Goal: Task Accomplishment & Management: Manage account settings

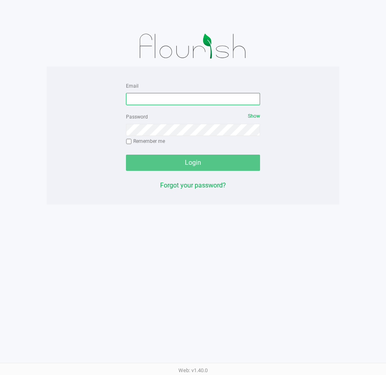
click at [206, 98] on input "Email" at bounding box center [193, 99] width 134 height 12
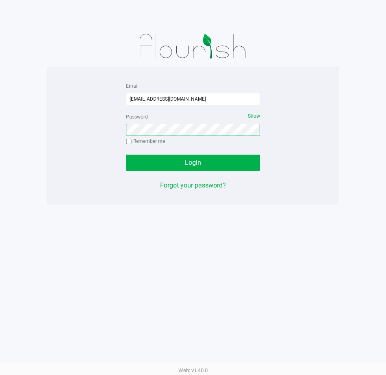
click at [126, 155] on button "Login" at bounding box center [193, 163] width 134 height 16
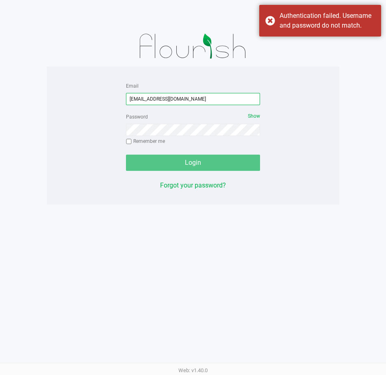
click at [172, 97] on input "aswilliams@liveparellel.com" at bounding box center [193, 99] width 134 height 12
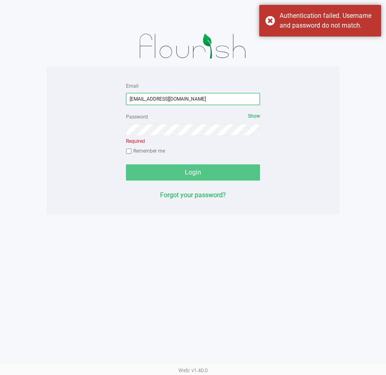
click at [174, 101] on input "aswilliams@liveparellel.com" at bounding box center [193, 99] width 134 height 12
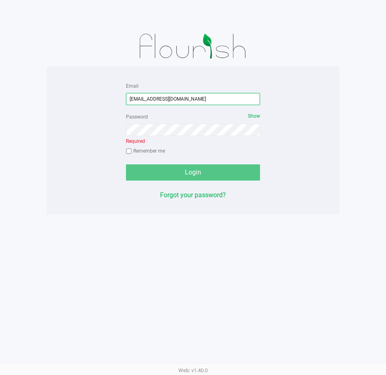
type input "[EMAIL_ADDRESS][DOMAIN_NAME]"
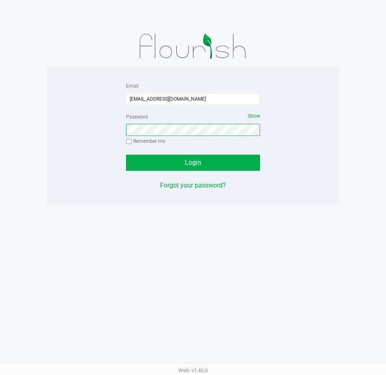
click at [126, 155] on button "Login" at bounding box center [193, 163] width 134 height 16
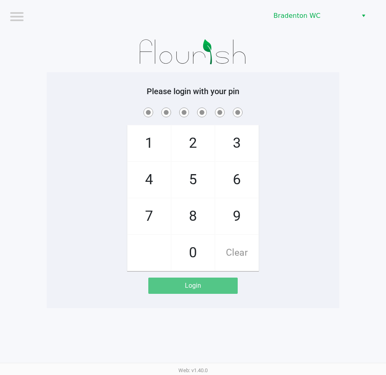
click at [197, 137] on span "2" at bounding box center [192, 144] width 43 height 36
checkbox input "true"
click at [197, 137] on span "2" at bounding box center [192, 144] width 43 height 36
checkbox input "true"
click at [197, 137] on span "2" at bounding box center [192, 144] width 43 height 36
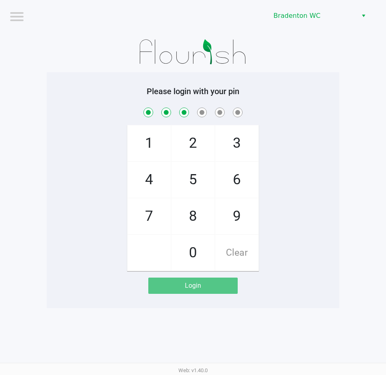
checkbox input "true"
click at [197, 137] on span "2" at bounding box center [192, 144] width 43 height 36
checkbox input "true"
drag, startPoint x: 248, startPoint y: 211, endPoint x: 247, endPoint y: 174, distance: 37.4
click at [248, 209] on span "9" at bounding box center [236, 217] width 43 height 36
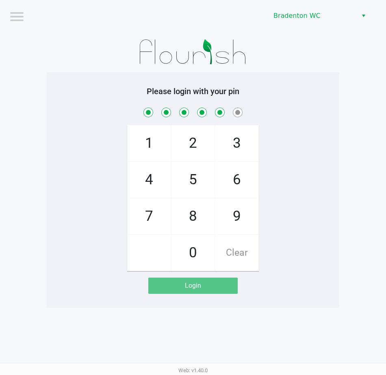
checkbox input "true"
click at [247, 174] on span "6" at bounding box center [236, 180] width 43 height 36
checkbox input "true"
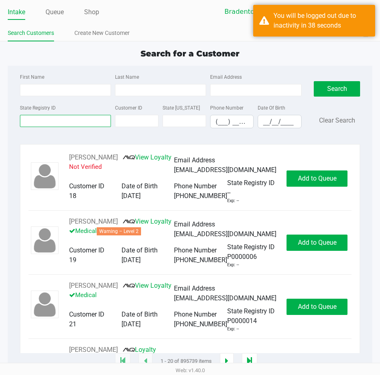
click at [91, 124] on input "State Registry ID" at bounding box center [65, 121] width 91 height 12
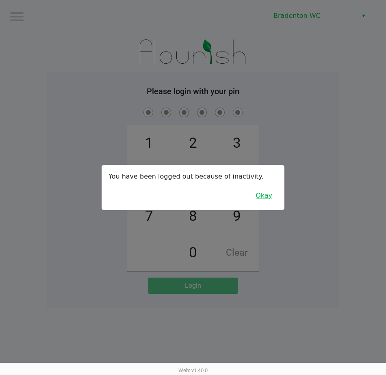
click at [263, 202] on button "Okay" at bounding box center [263, 195] width 27 height 15
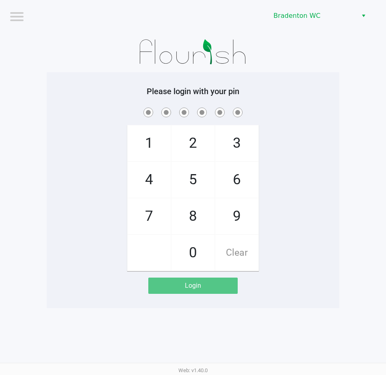
click at [204, 150] on span "2" at bounding box center [192, 144] width 43 height 36
checkbox input "true"
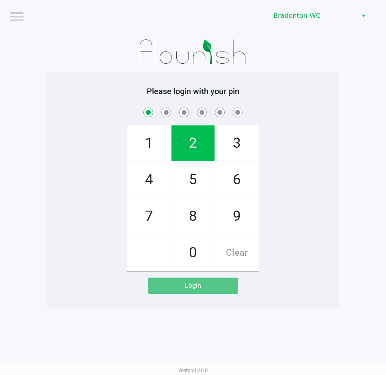
click at [204, 150] on span "2" at bounding box center [192, 144] width 43 height 36
checkbox input "true"
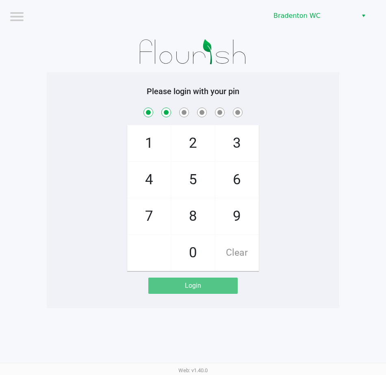
click at [204, 150] on span "2" at bounding box center [192, 144] width 43 height 36
checkbox input "true"
drag, startPoint x: 204, startPoint y: 150, endPoint x: 199, endPoint y: 148, distance: 5.8
click at [199, 148] on span "2" at bounding box center [192, 144] width 43 height 36
checkbox input "true"
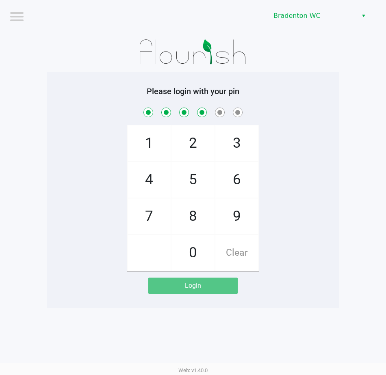
drag, startPoint x: 234, startPoint y: 215, endPoint x: 234, endPoint y: 197, distance: 17.5
click at [234, 211] on span "9" at bounding box center [236, 217] width 43 height 36
checkbox input "true"
click at [235, 185] on span "6" at bounding box center [236, 180] width 43 height 36
checkbox input "true"
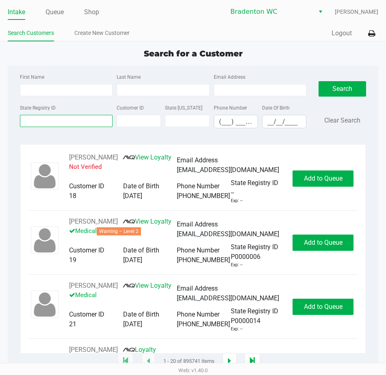
click at [55, 118] on input "State Registry ID" at bounding box center [66, 121] width 93 height 12
type input "p6rf3879"
click at [347, 91] on button "Search" at bounding box center [343, 88] width 48 height 15
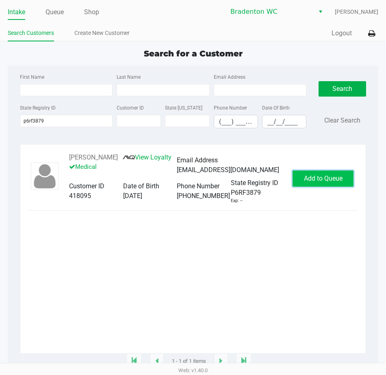
click at [326, 182] on span "Add to Queue" at bounding box center [323, 179] width 39 height 8
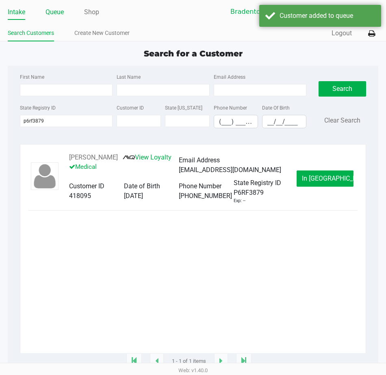
click at [59, 14] on link "Queue" at bounding box center [55, 12] width 18 height 11
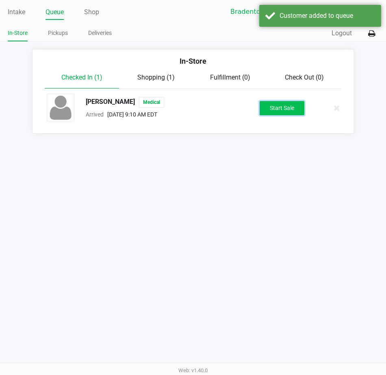
click at [291, 109] on button "Start Sale" at bounding box center [282, 108] width 45 height 14
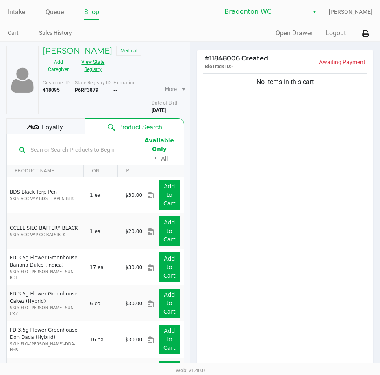
click at [89, 66] on button "View State Registry" at bounding box center [90, 66] width 33 height 20
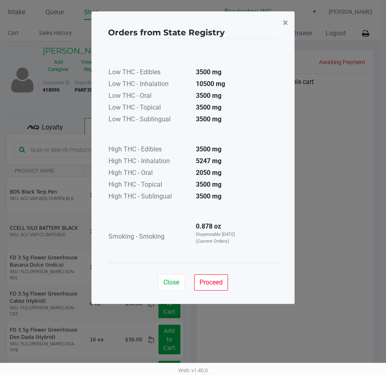
click at [283, 25] on span "×" at bounding box center [285, 22] width 5 height 11
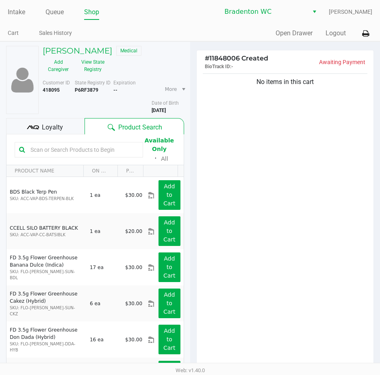
click at [91, 152] on input "text" at bounding box center [82, 150] width 111 height 12
click at [96, 69] on button "View State Registry" at bounding box center [90, 66] width 33 height 20
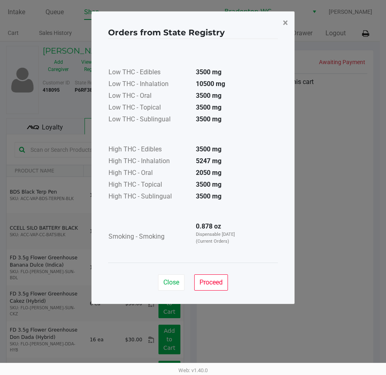
click at [289, 22] on button "×" at bounding box center [285, 22] width 18 height 23
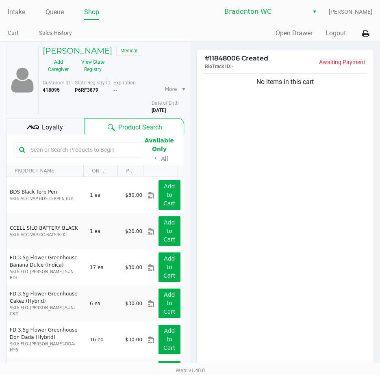
click at [81, 156] on div at bounding box center [79, 149] width 128 height 15
click at [78, 150] on input "text" at bounding box center [82, 150] width 111 height 12
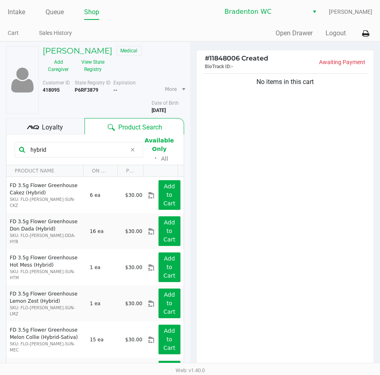
type input "hybrid"
click at [101, 49] on h5 "MATTHEW HAMRICK" at bounding box center [77, 51] width 69 height 10
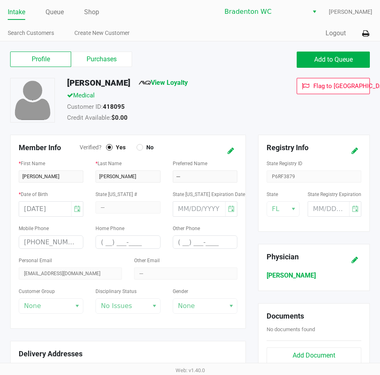
click at [93, 57] on label "Purchases" at bounding box center [101, 59] width 61 height 15
click at [0, 0] on 1 "Purchases" at bounding box center [0, 0] width 0 height 0
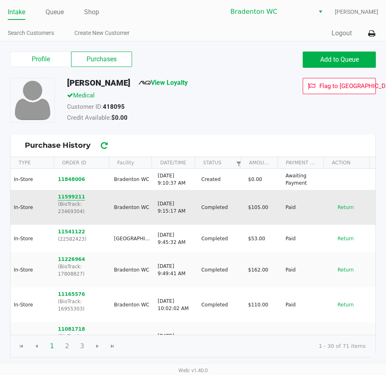
click at [64, 199] on button "11599211" at bounding box center [71, 196] width 27 height 7
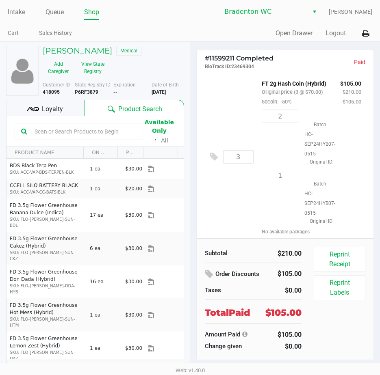
click at [70, 49] on h5 "MATTHEW HAMRICK" at bounding box center [77, 51] width 69 height 10
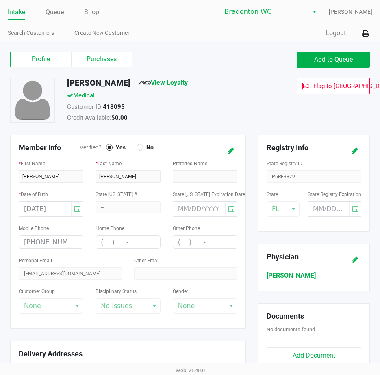
click at [93, 60] on label "Purchases" at bounding box center [101, 59] width 61 height 15
click at [0, 0] on 1 "Purchases" at bounding box center [0, 0] width 0 height 0
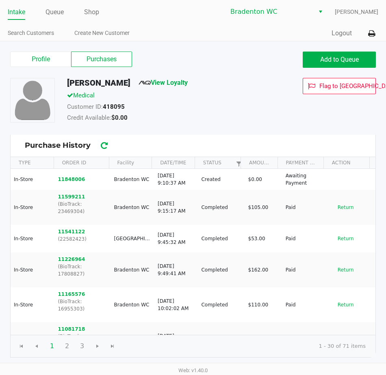
click at [65, 199] on button "11599211" at bounding box center [71, 196] width 27 height 7
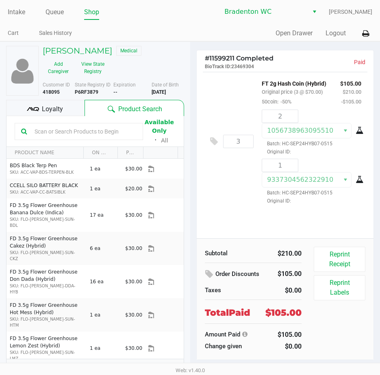
click at [336, 289] on button "Reprint Labels" at bounding box center [340, 288] width 52 height 25
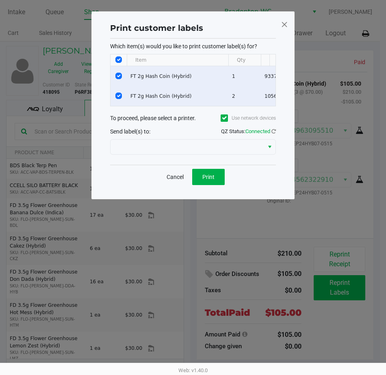
click at [119, 76] on input "Select Row" at bounding box center [118, 76] width 7 height 7
checkbox input "false"
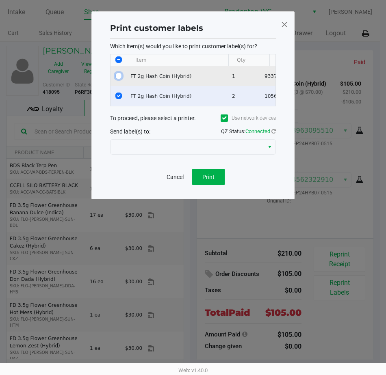
checkbox input "false"
click at [205, 180] on span "Print" at bounding box center [208, 177] width 12 height 7
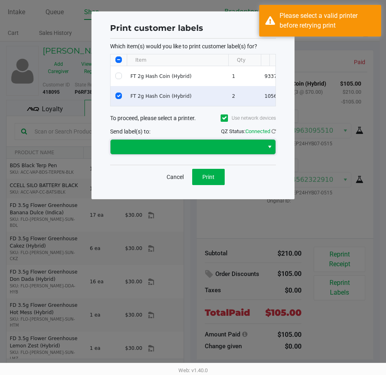
click at [141, 148] on span at bounding box center [187, 147] width 153 height 15
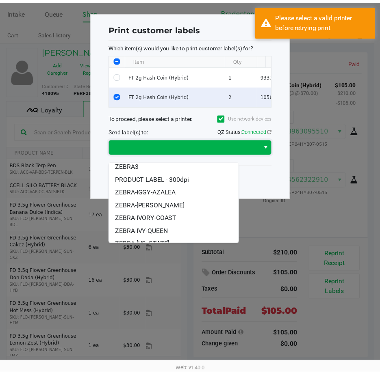
scroll to position [40, 0]
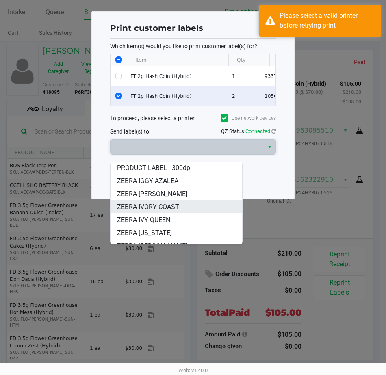
click at [140, 208] on span "ZEBRA-IVORY-COAST" at bounding box center [148, 207] width 62 height 10
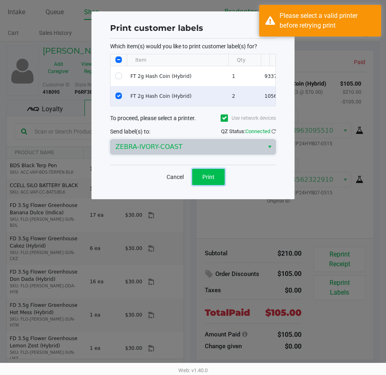
click at [206, 185] on button "Print" at bounding box center [208, 177] width 33 height 16
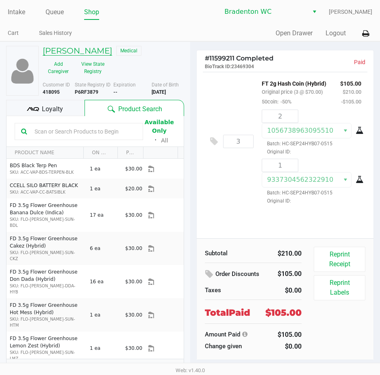
click at [78, 52] on h5 "MATTHEW HAMRICK" at bounding box center [77, 51] width 69 height 10
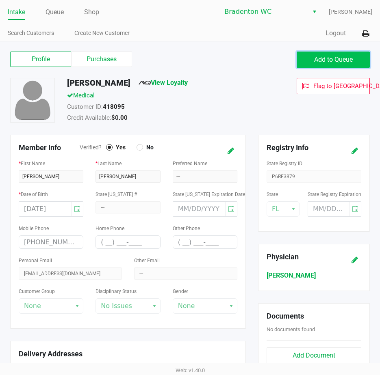
click at [323, 61] on span "Add to Queue" at bounding box center [333, 60] width 39 height 8
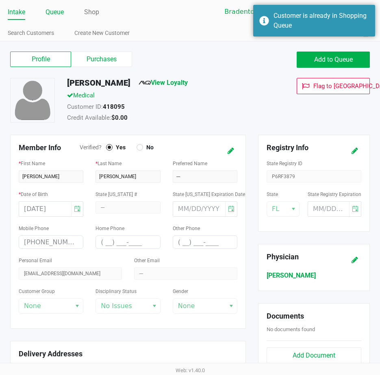
click at [59, 17] on link "Queue" at bounding box center [55, 12] width 18 height 11
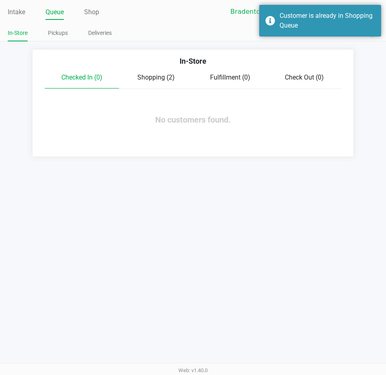
click at [159, 78] on span "Shopping (2)" at bounding box center [155, 78] width 37 height 8
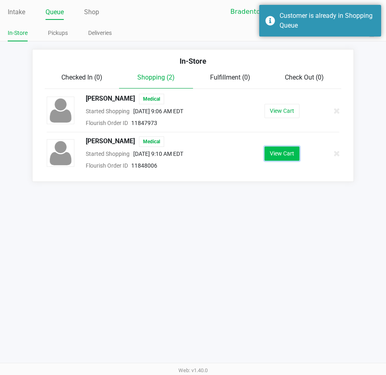
click at [284, 150] on button "View Cart" at bounding box center [282, 154] width 35 height 14
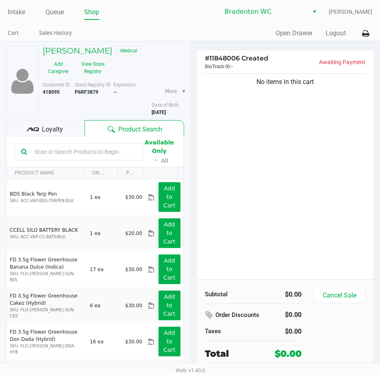
click at [99, 156] on input "text" at bounding box center [83, 152] width 105 height 12
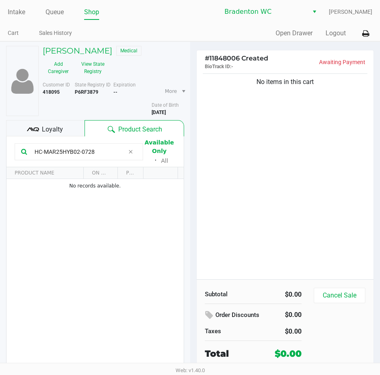
type input "HC-MAR25HYB02-0728"
click at [276, 174] on div "No items in this cart" at bounding box center [285, 176] width 177 height 208
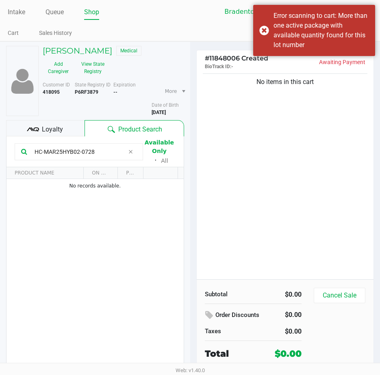
click at [130, 151] on icon at bounding box center [130, 152] width 5 height 7
click at [327, 147] on div "No items in this cart" at bounding box center [285, 176] width 177 height 208
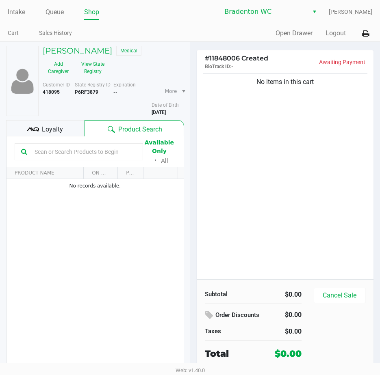
click at [327, 147] on div "No items in this cart" at bounding box center [285, 176] width 177 height 208
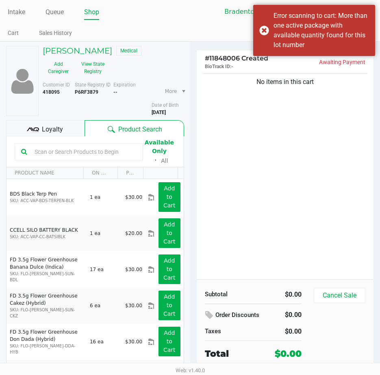
click at [109, 156] on input "text" at bounding box center [83, 152] width 105 height 12
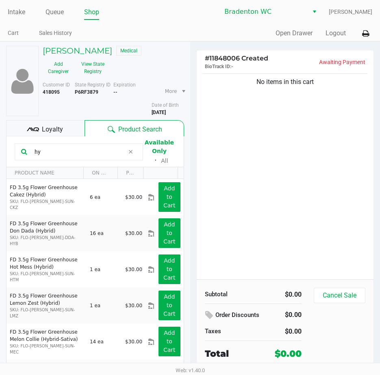
type input "h"
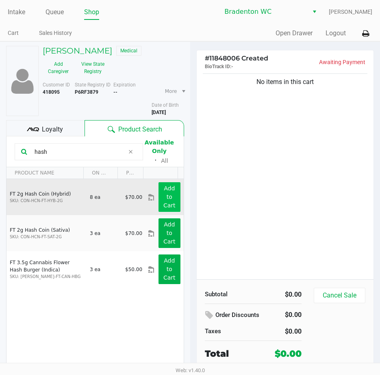
type input "hash"
click at [163, 198] on app-button-loader "Add to Cart" at bounding box center [169, 197] width 12 height 24
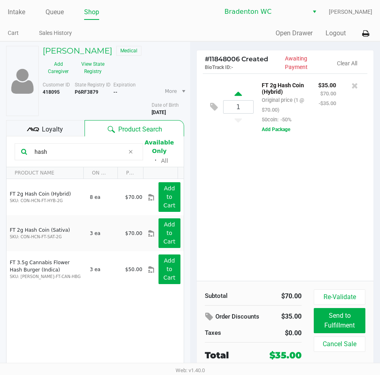
click at [239, 93] on icon at bounding box center [237, 95] width 7 height 10
type input "2"
click at [240, 95] on icon at bounding box center [237, 95] width 7 height 10
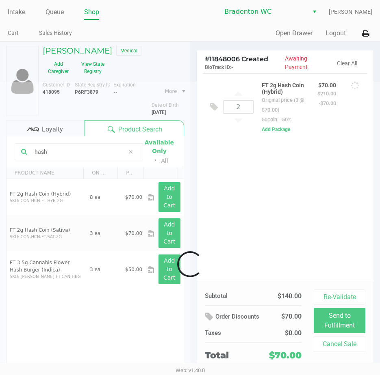
type input "3"
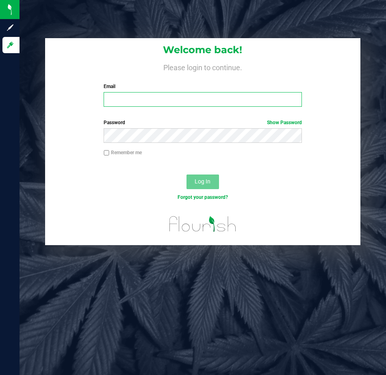
click at [174, 95] on input "Email" at bounding box center [203, 99] width 198 height 15
type input "[EMAIL_ADDRESS][DOMAIN_NAME]"
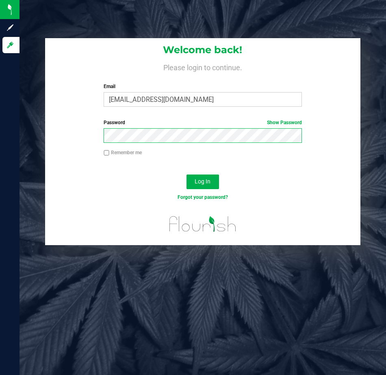
click at [187, 175] on button "Log In" at bounding box center [203, 182] width 33 height 15
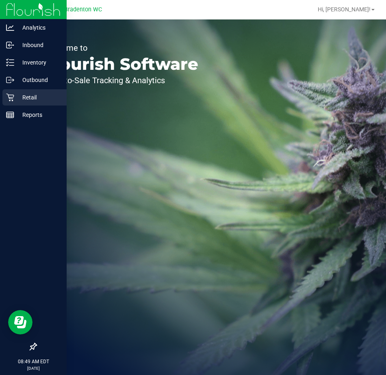
click at [15, 94] on p "Retail" at bounding box center [38, 98] width 49 height 10
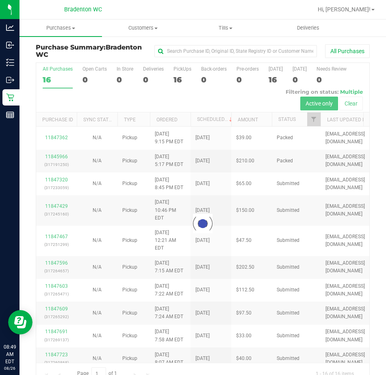
click at [176, 78] on div at bounding box center [202, 223] width 333 height 321
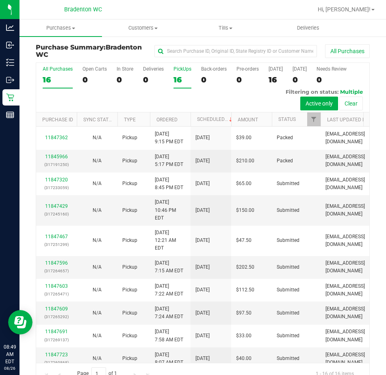
click at [184, 80] on div "16" at bounding box center [183, 79] width 18 height 9
click at [0, 0] on input "PickUps 16" at bounding box center [0, 0] width 0 height 0
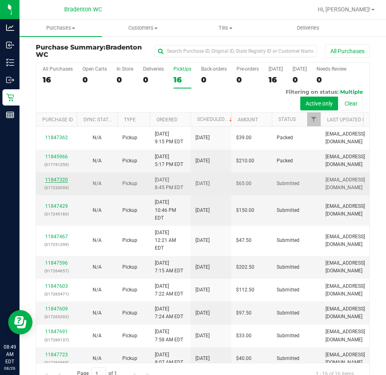
click at [59, 178] on link "11847320" at bounding box center [56, 180] width 23 height 6
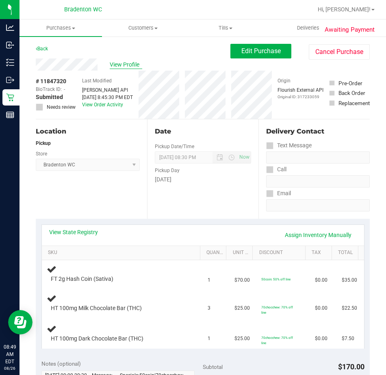
click at [125, 65] on span "View Profile" at bounding box center [126, 65] width 33 height 9
click at [128, 67] on span "View Profile" at bounding box center [126, 65] width 33 height 9
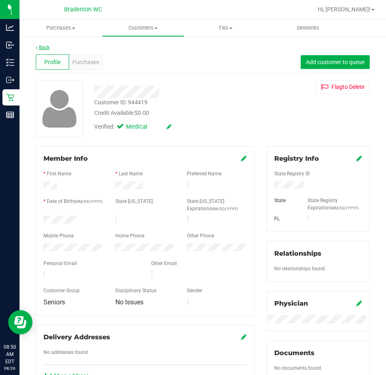
click at [46, 46] on link "Back" at bounding box center [43, 48] width 14 height 6
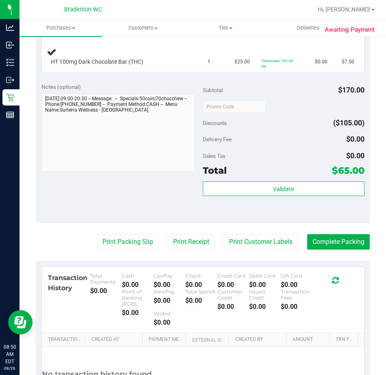
scroll to position [284, 0]
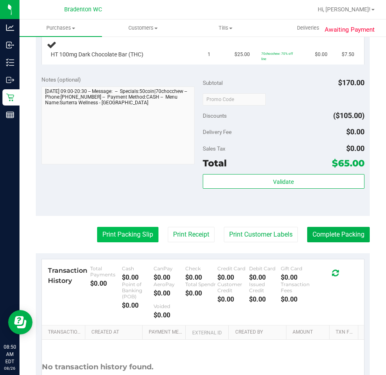
click at [117, 229] on button "Print Packing Slip" at bounding box center [127, 234] width 61 height 15
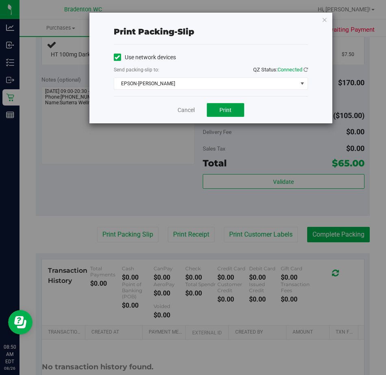
click at [232, 115] on button "Print" at bounding box center [225, 110] width 37 height 14
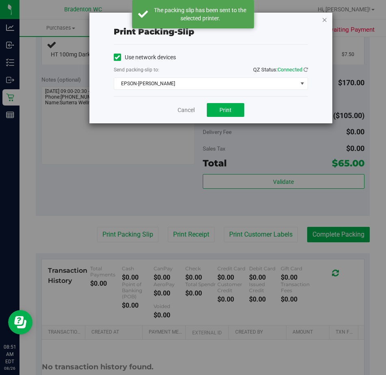
click at [324, 19] on icon "button" at bounding box center [325, 20] width 6 height 10
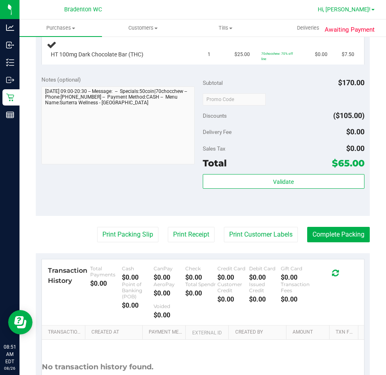
click at [371, 6] on link "Hi, [PERSON_NAME]!" at bounding box center [346, 9] width 63 height 9
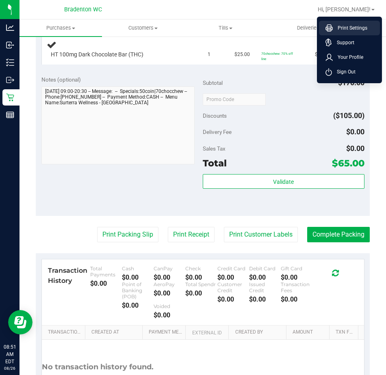
click at [348, 28] on span "Print Settings" at bounding box center [350, 28] width 35 height 8
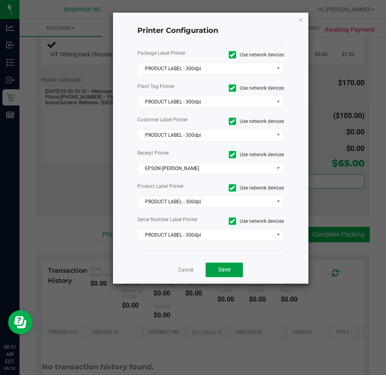
drag, startPoint x: 222, startPoint y: 267, endPoint x: 157, endPoint y: 191, distance: 100.3
click at [221, 267] on span "Save" at bounding box center [224, 270] width 12 height 7
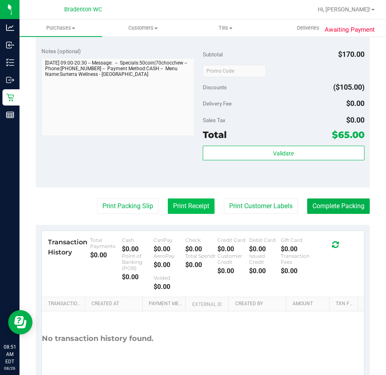
scroll to position [325, 0]
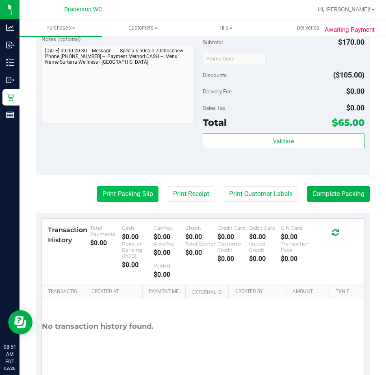
click at [123, 187] on button "Print Packing Slip" at bounding box center [127, 194] width 61 height 15
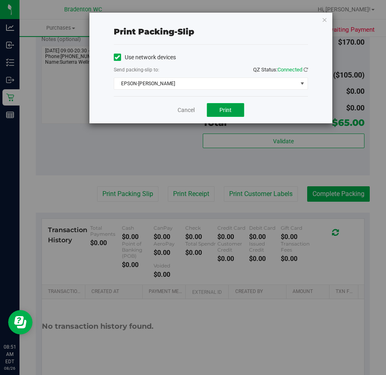
click at [228, 113] on span "Print" at bounding box center [225, 110] width 12 height 7
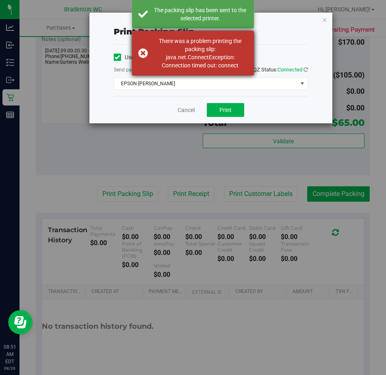
drag, startPoint x: 200, startPoint y: 56, endPoint x: 206, endPoint y: 56, distance: 5.3
click at [200, 56] on div "There was a problem printing the packing slip: java.net.ConnectException: Conne…" at bounding box center [199, 53] width 95 height 33
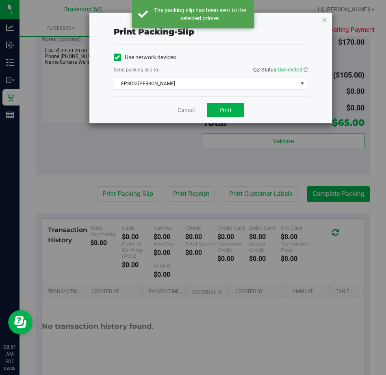
click at [326, 22] on icon "button" at bounding box center [325, 20] width 6 height 10
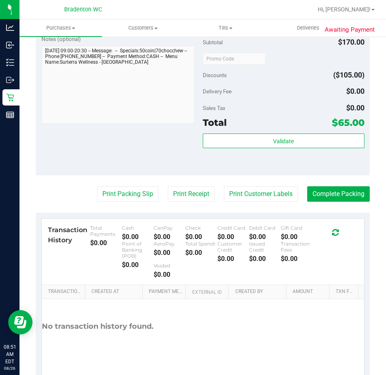
scroll to position [353, 0]
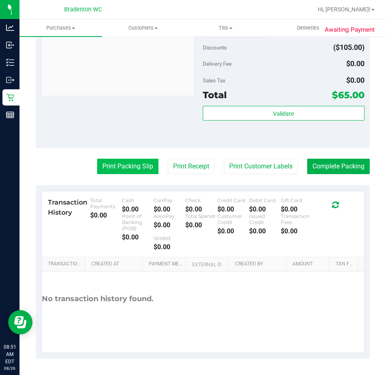
click at [125, 168] on button "Print Packing Slip" at bounding box center [127, 166] width 61 height 15
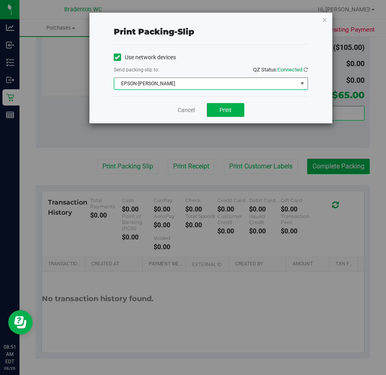
click at [207, 82] on span "EPSON-[PERSON_NAME]" at bounding box center [205, 83] width 183 height 11
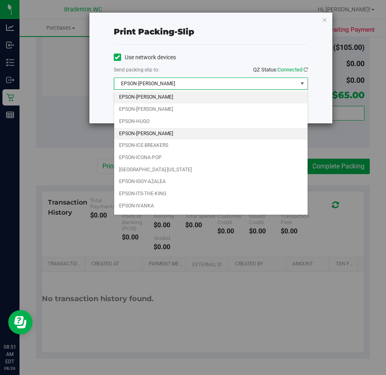
click at [153, 131] on li "EPSON-[PERSON_NAME]" at bounding box center [210, 134] width 193 height 12
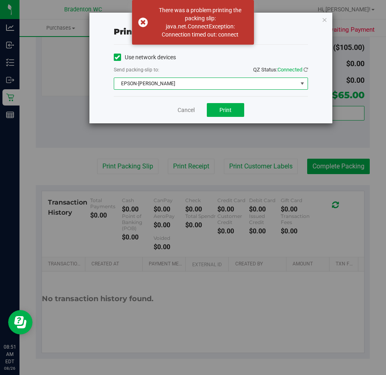
click at [230, 55] on div "Use network devices" at bounding box center [211, 57] width 194 height 12
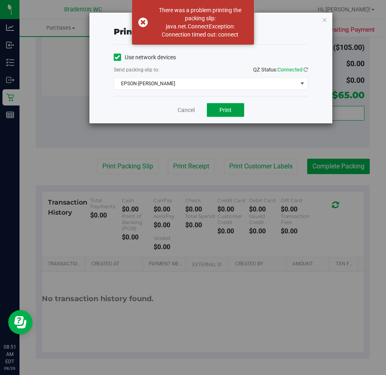
click at [225, 107] on span "Print" at bounding box center [225, 110] width 12 height 7
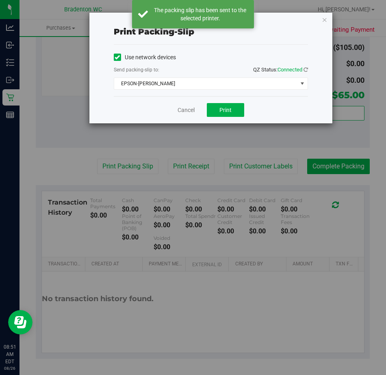
click at [317, 19] on div "Print packing-slip Use network devices Send packing-slip to: QZ Status: Connect…" at bounding box center [210, 68] width 243 height 111
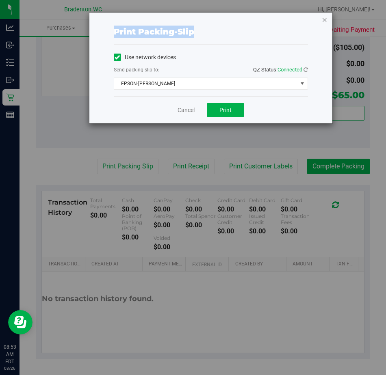
click at [323, 20] on div "Print packing-slip Use network devices Send packing-slip to: QZ Status: Connect…" at bounding box center [210, 68] width 243 height 111
click at [323, 20] on icon "button" at bounding box center [325, 20] width 6 height 10
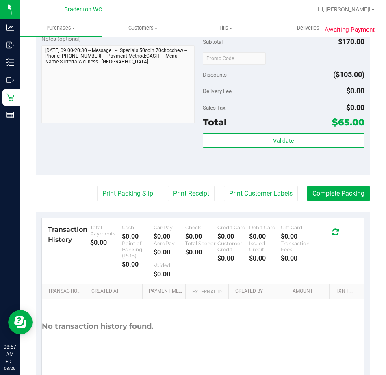
scroll to position [438, 0]
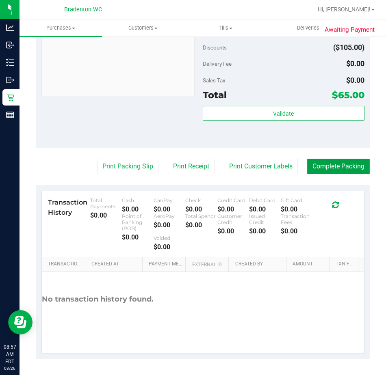
click at [326, 169] on button "Complete Packing" at bounding box center [338, 166] width 63 height 15
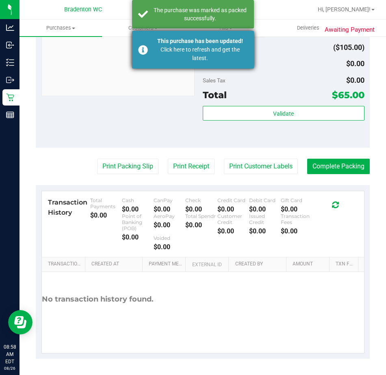
click at [177, 58] on div "Click here to refresh and get the latest." at bounding box center [199, 54] width 95 height 17
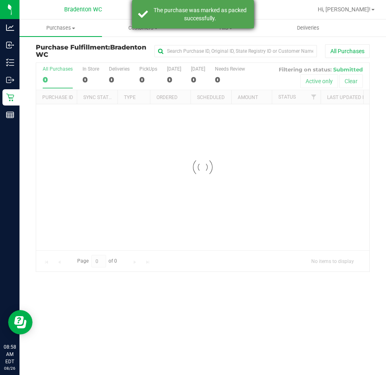
click at [175, 17] on nav "Bradenton WC Hi, [PERSON_NAME]! Print Settings Support Your Profile Sign Out" at bounding box center [203, 10] width 367 height 20
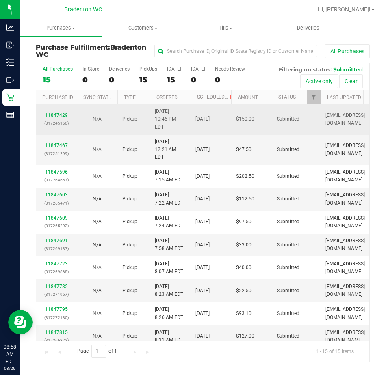
click at [56, 113] on link "11847429" at bounding box center [56, 116] width 23 height 6
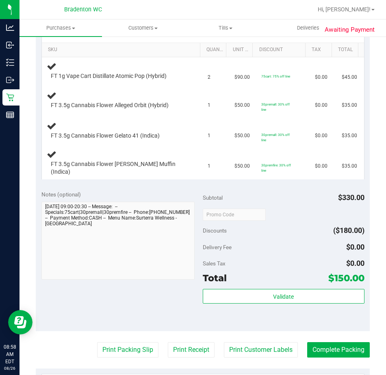
scroll to position [383, 0]
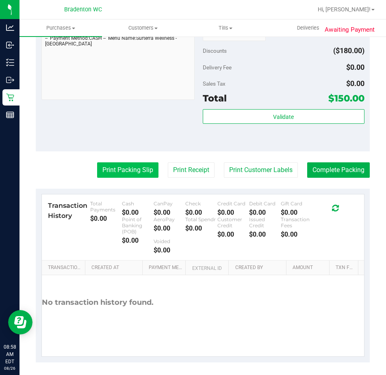
click at [111, 170] on button "Print Packing Slip" at bounding box center [127, 170] width 61 height 15
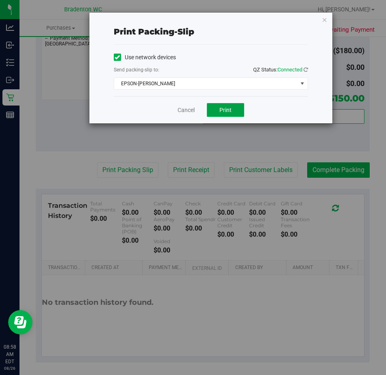
click at [238, 110] on button "Print" at bounding box center [225, 110] width 37 height 14
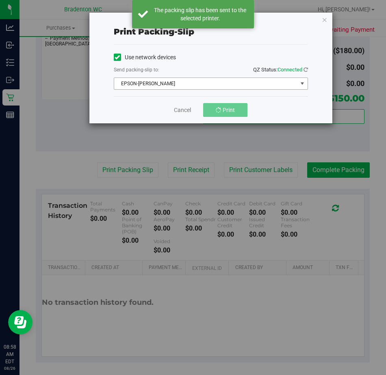
click at [255, 83] on span "EPSON-[PERSON_NAME]" at bounding box center [205, 83] width 183 height 11
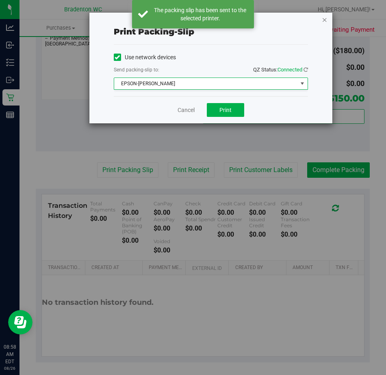
click at [323, 20] on icon "button" at bounding box center [325, 20] width 6 height 10
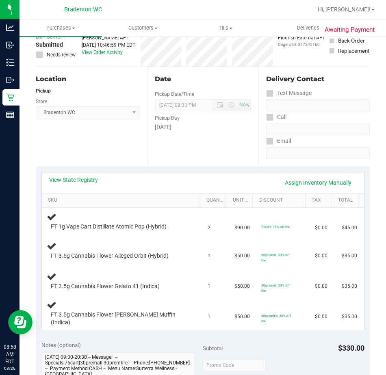
scroll to position [0, 0]
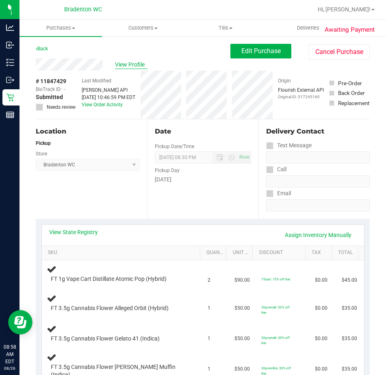
click at [126, 68] on span "View Profile" at bounding box center [131, 65] width 33 height 9
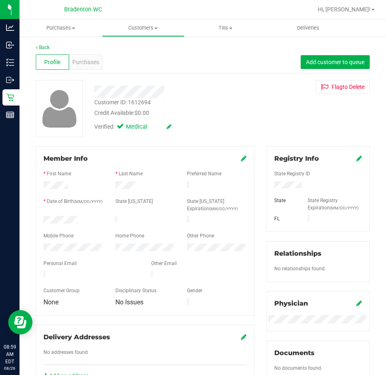
click at [41, 43] on div "Back Profile Purchases Add customer to queue Customer ID: 1612694 Credit Availa…" at bounding box center [203, 316] width 367 height 560
click at [41, 45] on link "Back" at bounding box center [43, 48] width 14 height 6
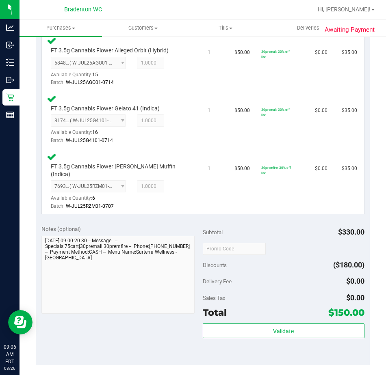
scroll to position [406, 0]
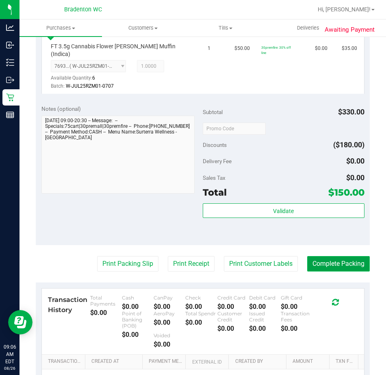
click at [332, 256] on button "Complete Packing" at bounding box center [338, 263] width 63 height 15
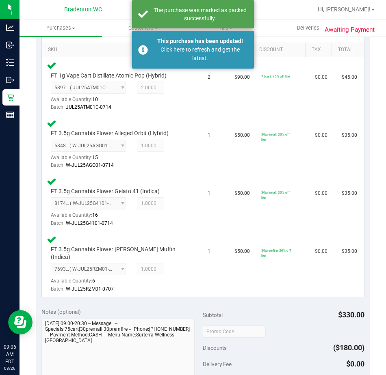
scroll to position [0, 0]
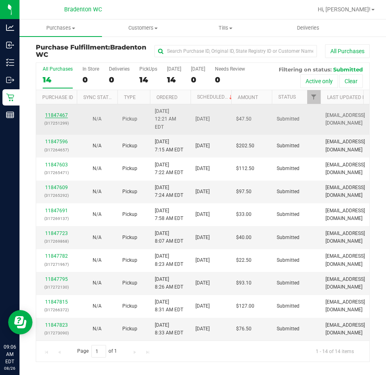
click at [66, 113] on link "11847467" at bounding box center [56, 116] width 23 height 6
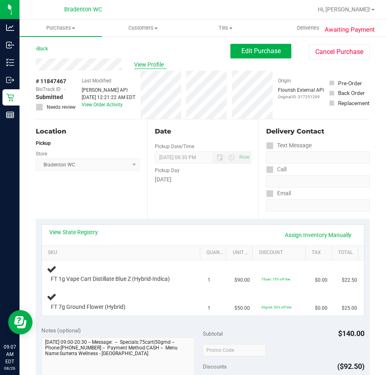
click at [150, 64] on span "View Profile" at bounding box center [150, 65] width 33 height 9
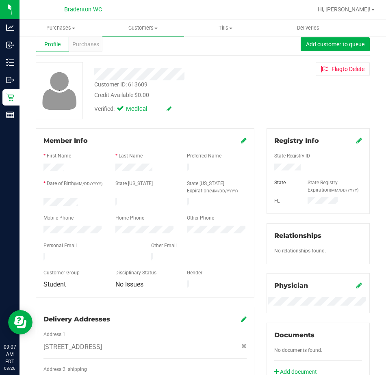
scroll to position [16, 0]
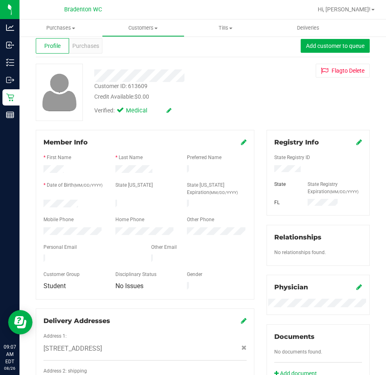
click at [270, 171] on div at bounding box center [318, 169] width 100 height 9
click at [254, 95] on div "Customer ID: 613609 Credit Available: $0.00" at bounding box center [174, 91] width 173 height 19
drag, startPoint x: 84, startPoint y: 200, endPoint x: 41, endPoint y: 200, distance: 42.7
click at [41, 200] on div at bounding box center [73, 205] width 72 height 10
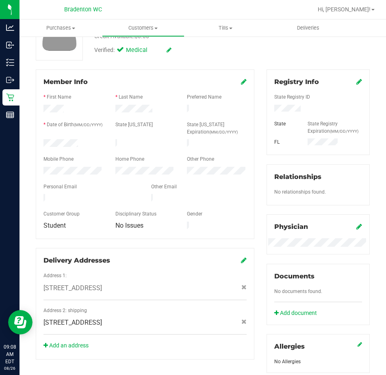
scroll to position [0, 0]
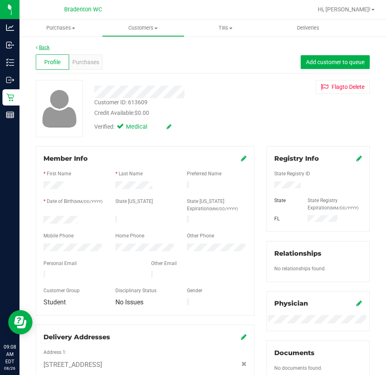
click at [47, 48] on link "Back" at bounding box center [43, 48] width 14 height 6
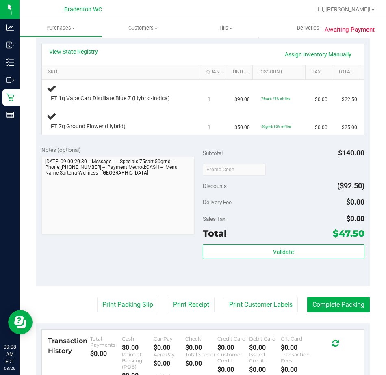
scroll to position [203, 0]
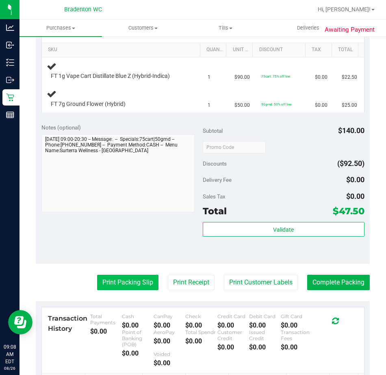
click at [122, 286] on button "Print Packing Slip" at bounding box center [127, 282] width 61 height 15
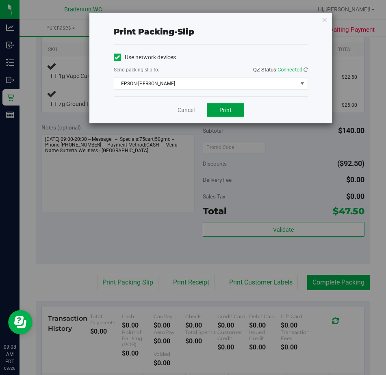
click at [216, 106] on button "Print" at bounding box center [225, 110] width 37 height 14
click at [324, 20] on icon "button" at bounding box center [325, 20] width 6 height 10
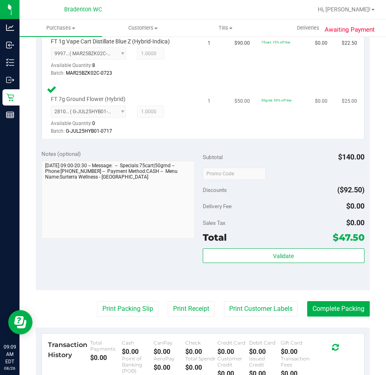
scroll to position [244, 0]
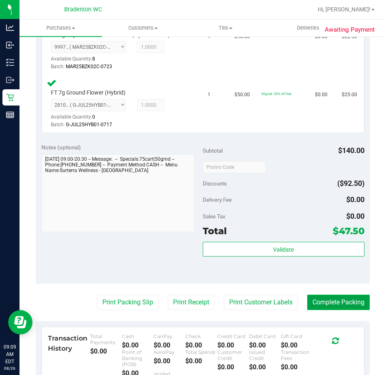
click at [341, 303] on button "Complete Packing" at bounding box center [338, 302] width 63 height 15
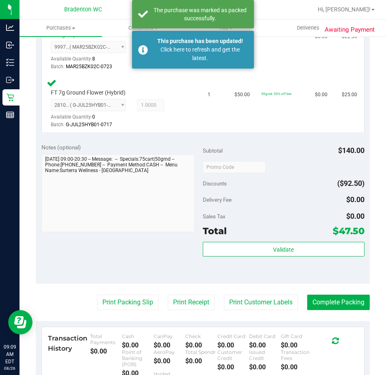
click at [164, 55] on div "Click here to refresh and get the latest." at bounding box center [199, 54] width 95 height 17
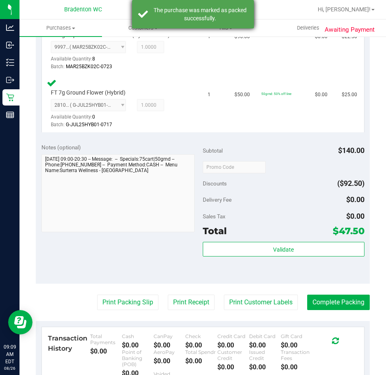
click at [177, 16] on div "The purchase was marked as packed successfully." at bounding box center [199, 14] width 95 height 16
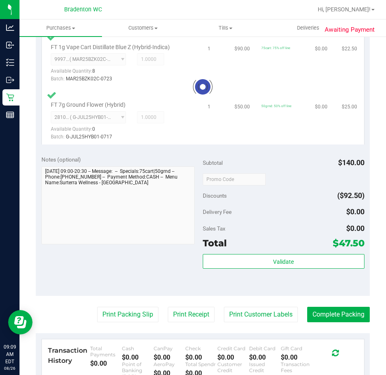
scroll to position [243, 0]
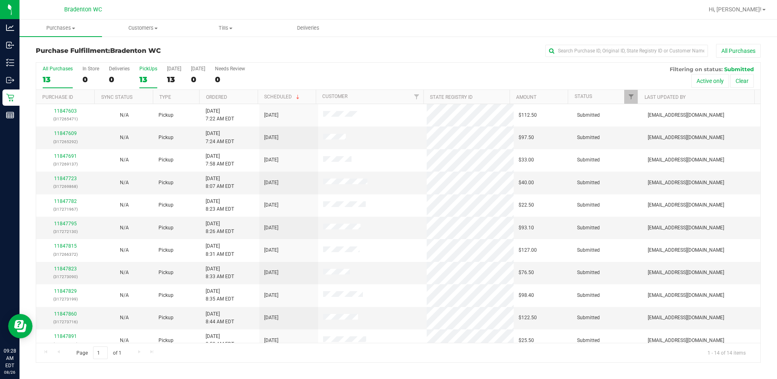
click at [143, 81] on div "13" at bounding box center [148, 79] width 18 height 9
click at [0, 0] on input "PickUps 13" at bounding box center [0, 0] width 0 height 0
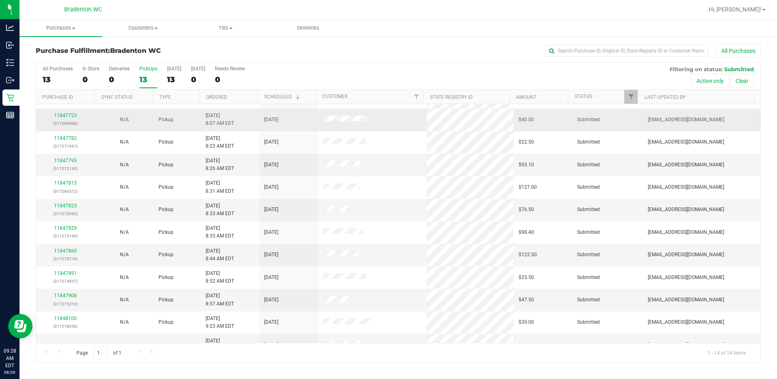
scroll to position [76, 0]
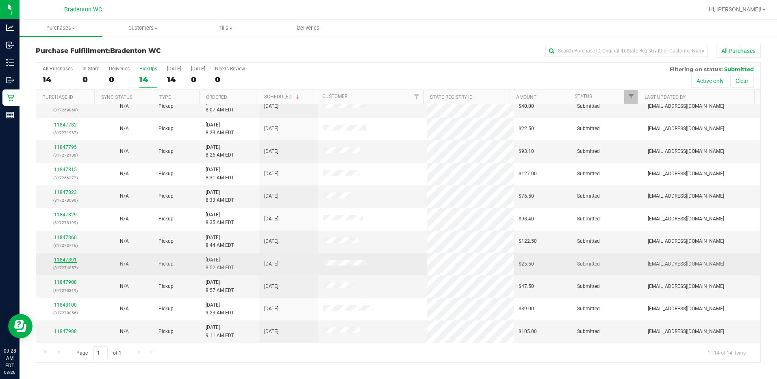
click at [67, 258] on link "11847891" at bounding box center [65, 260] width 23 height 6
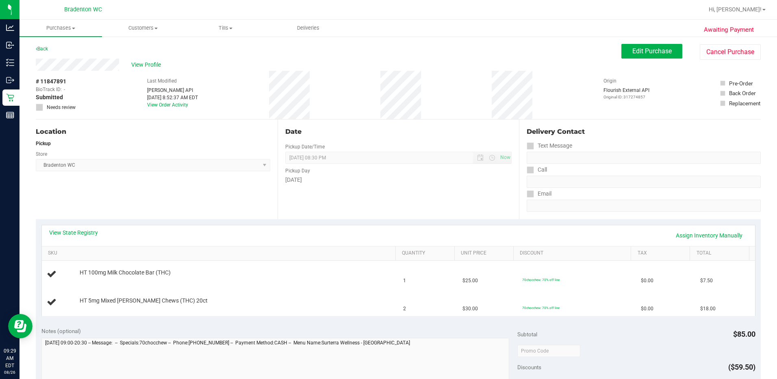
click at [330, 225] on div "View State Registry Assign Inventory Manually" at bounding box center [398, 235] width 713 height 21
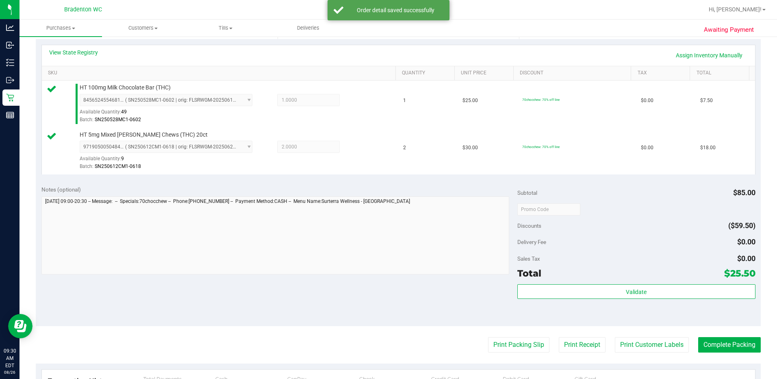
scroll to position [294, 0]
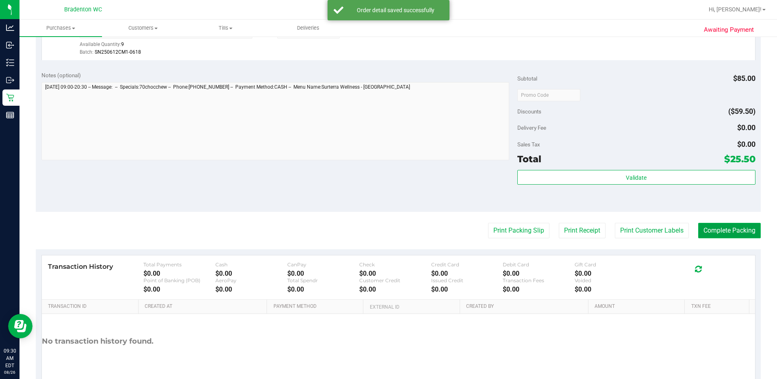
click at [386, 231] on button "Complete Packing" at bounding box center [729, 230] width 63 height 15
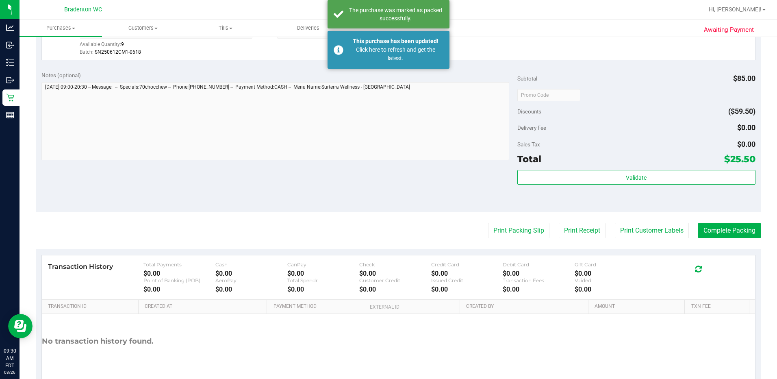
click at [367, 61] on div "This purchase has been updated! Click here to refresh and get the latest." at bounding box center [389, 50] width 122 height 38
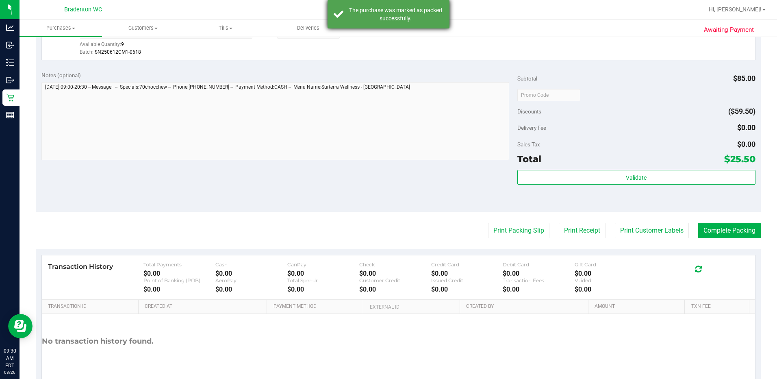
click at [370, 14] on div "The purchase was marked as packed successfully." at bounding box center [395, 14] width 95 height 16
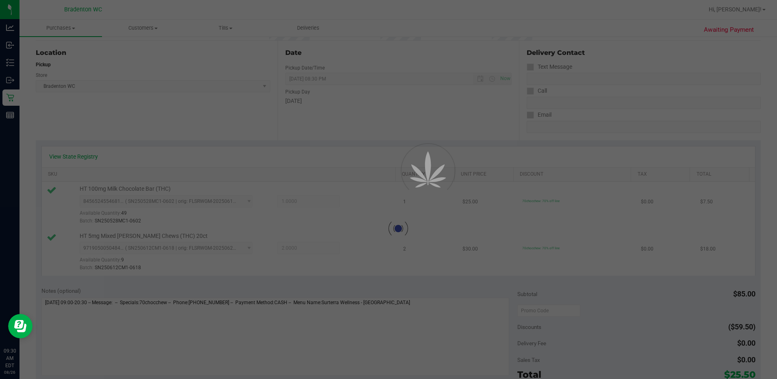
scroll to position [28, 0]
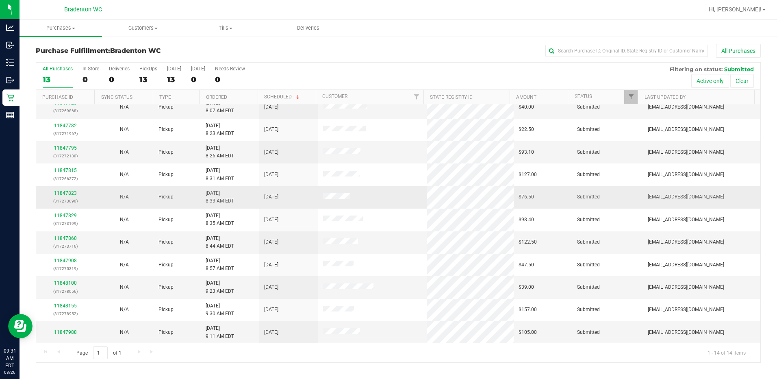
scroll to position [76, 0]
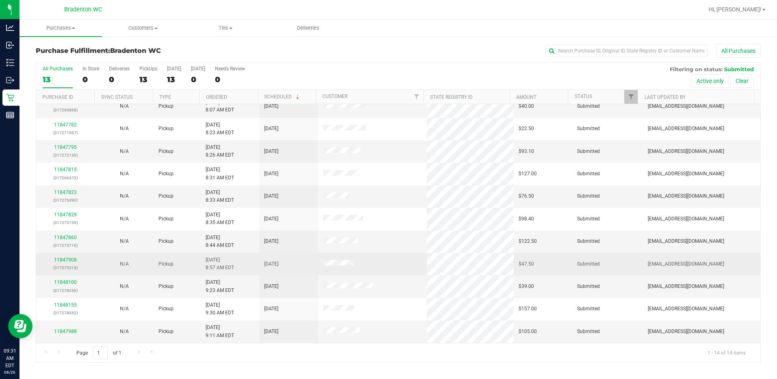
click at [63, 256] on div "11847908 (317275319)" at bounding box center [65, 263] width 49 height 15
click at [68, 262] on link "11847908" at bounding box center [65, 260] width 23 height 6
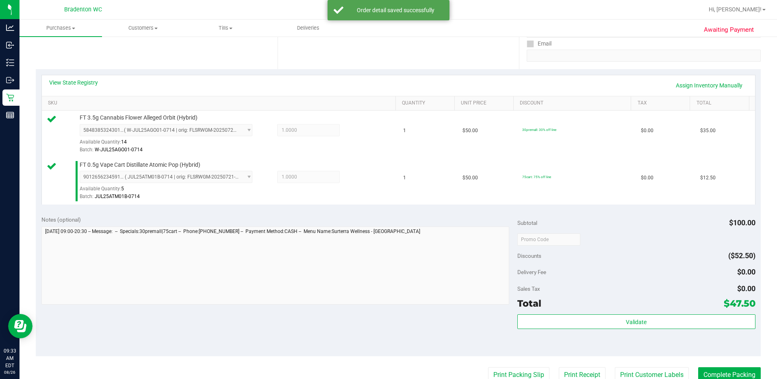
scroll to position [333, 0]
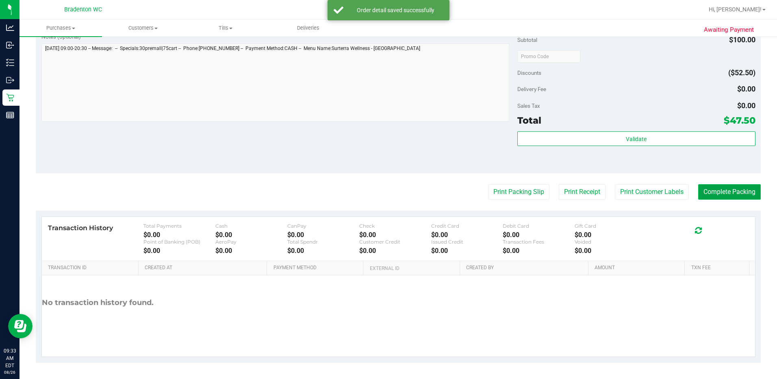
click at [386, 192] on button "Complete Packing" at bounding box center [729, 191] width 63 height 15
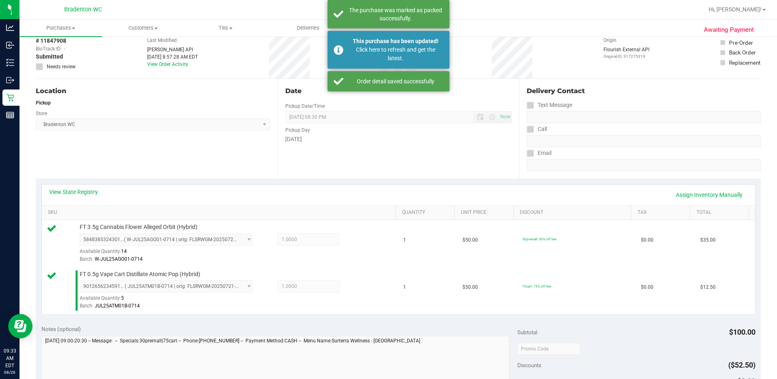
scroll to position [0, 0]
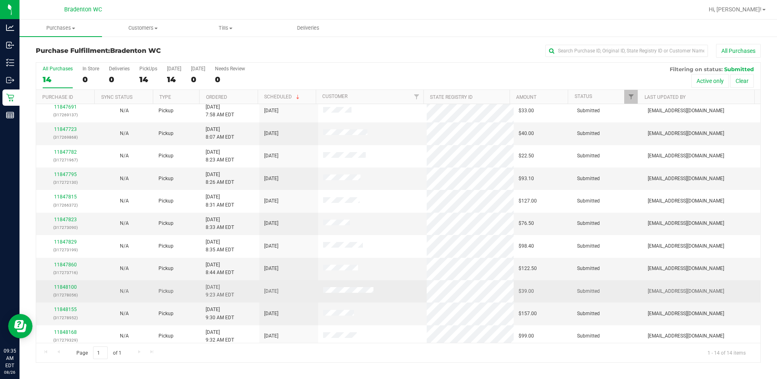
scroll to position [76, 0]
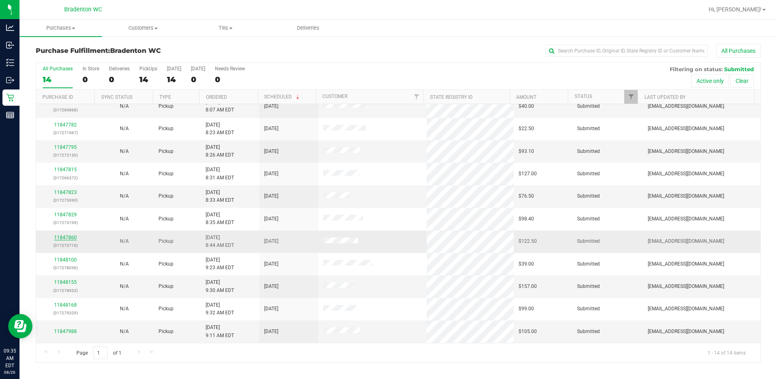
click at [65, 238] on link "11847860" at bounding box center [65, 237] width 23 height 6
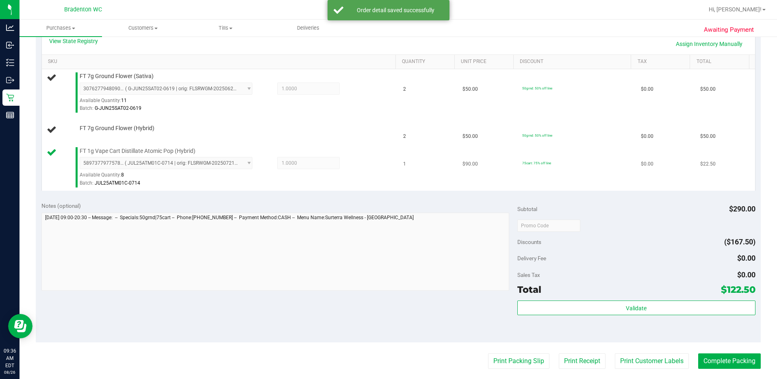
scroll to position [203, 0]
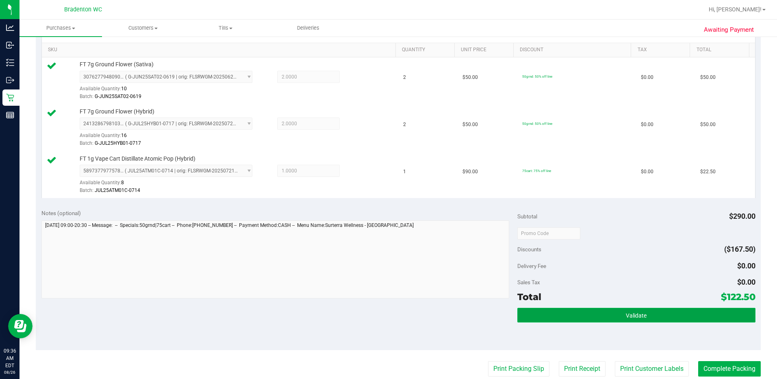
click at [386, 310] on button "Validate" at bounding box center [636, 315] width 238 height 15
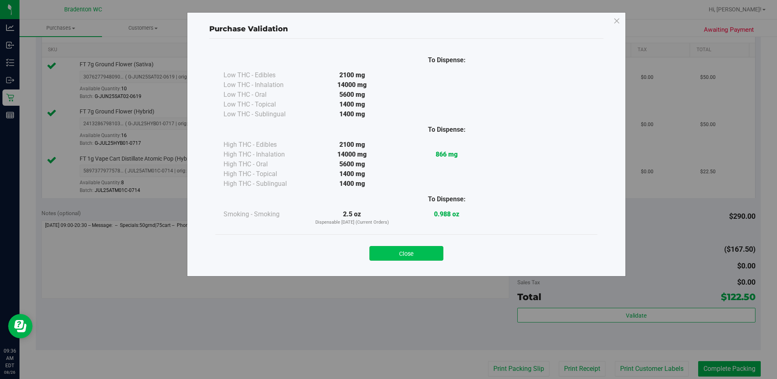
click at [386, 247] on button "Close" at bounding box center [406, 253] width 74 height 15
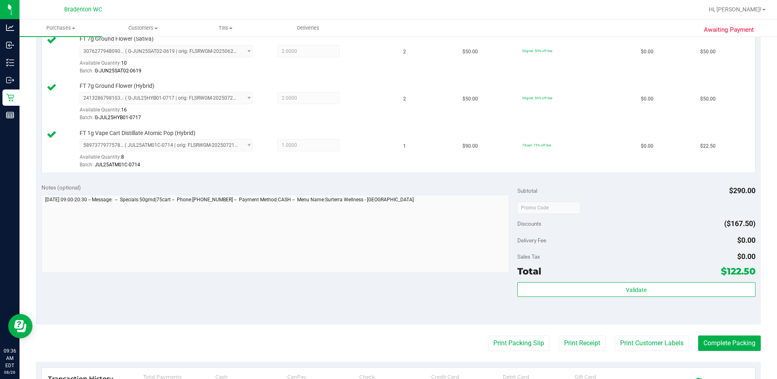
scroll to position [366, 0]
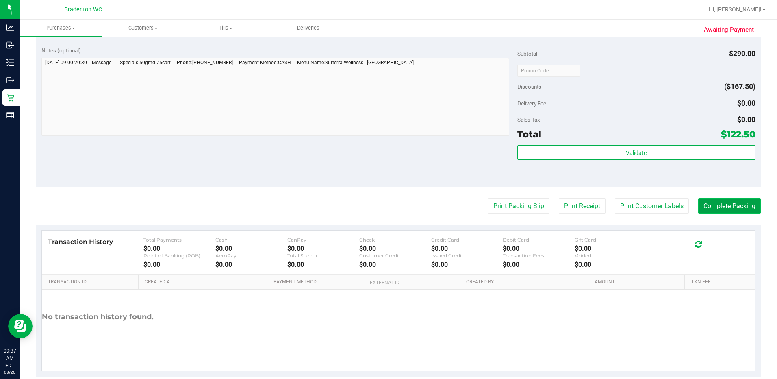
drag, startPoint x: 710, startPoint y: 203, endPoint x: 691, endPoint y: 208, distance: 19.2
click at [386, 203] on button "Complete Packing" at bounding box center [729, 205] width 63 height 15
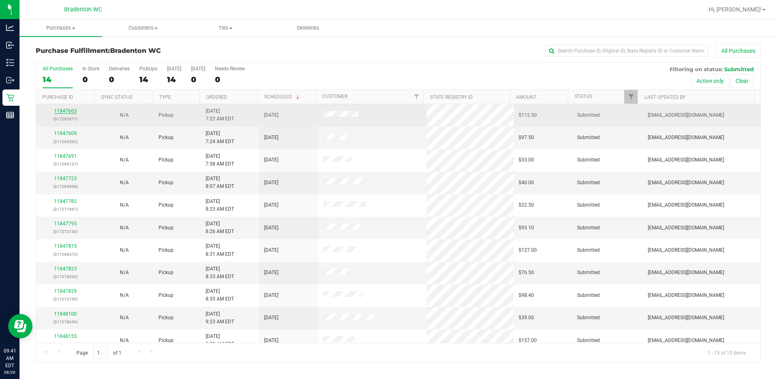
click at [64, 110] on link "11847603" at bounding box center [65, 111] width 23 height 6
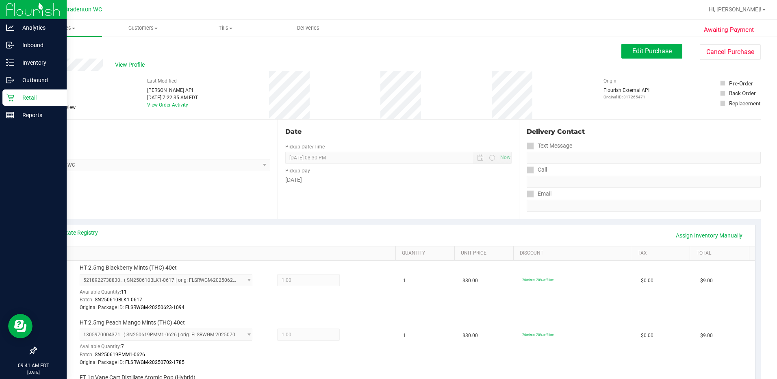
click at [29, 101] on p "Retail" at bounding box center [38, 98] width 49 height 10
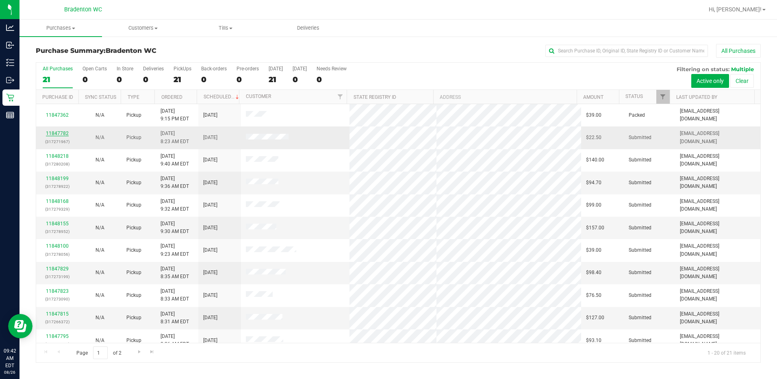
click at [63, 135] on link "11847782" at bounding box center [57, 133] width 23 height 6
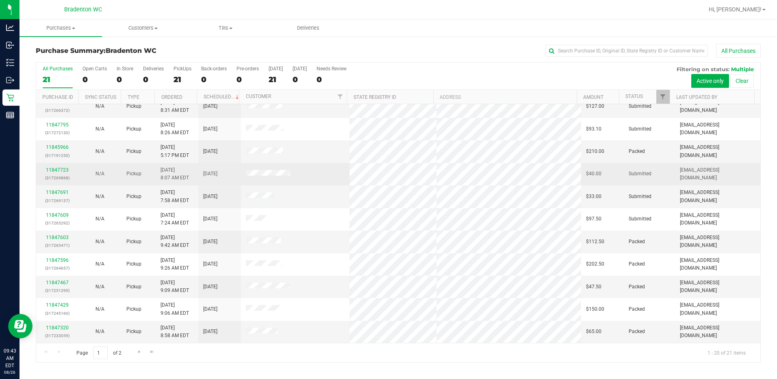
scroll to position [171, 0]
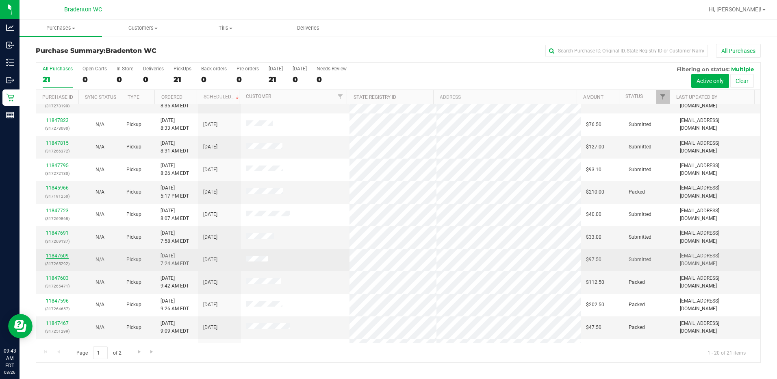
click at [54, 255] on link "11847609" at bounding box center [57, 256] width 23 height 6
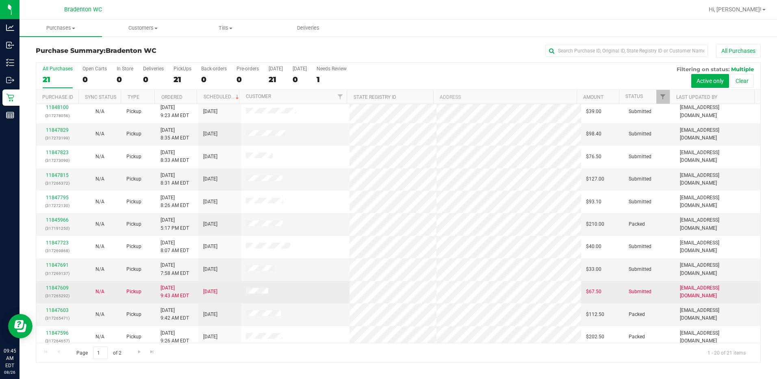
scroll to position [211, 0]
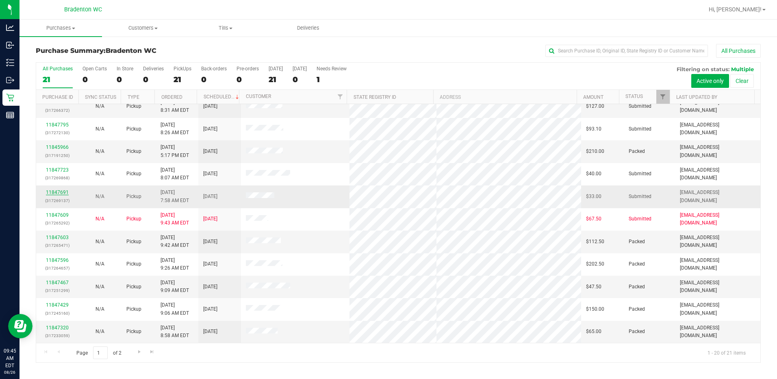
click at [52, 192] on link "11847691" at bounding box center [57, 192] width 23 height 6
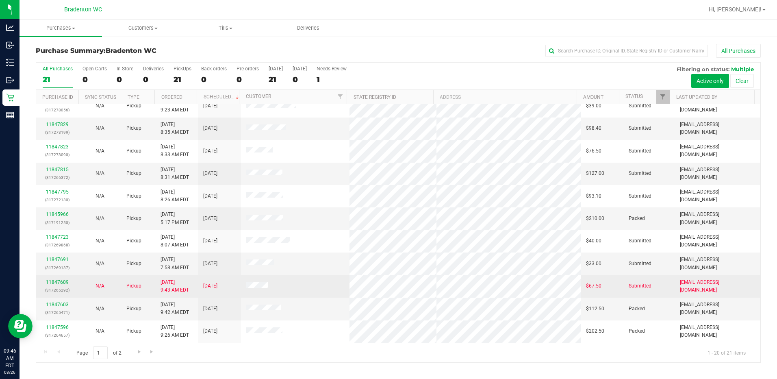
scroll to position [130, 0]
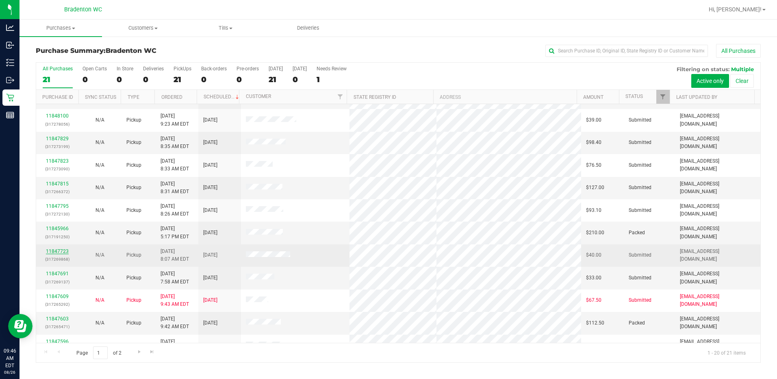
click at [54, 250] on link "11847723" at bounding box center [57, 251] width 23 height 6
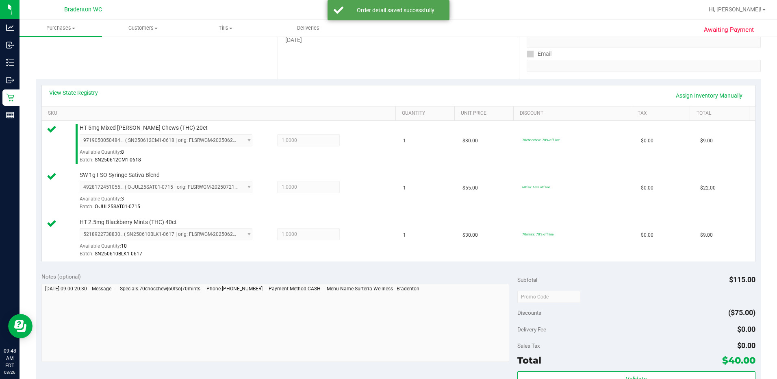
scroll to position [380, 0]
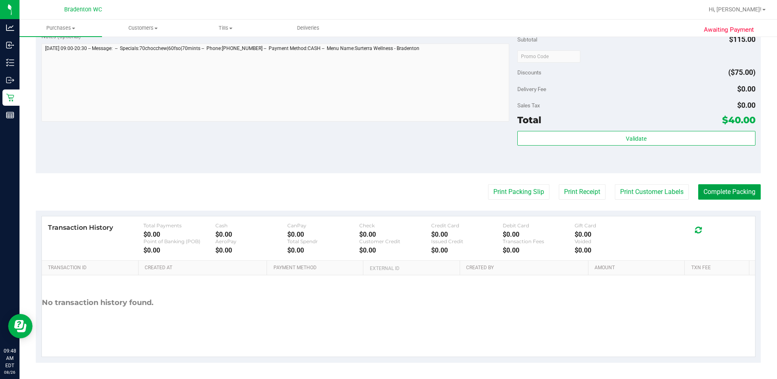
click at [386, 188] on button "Complete Packing" at bounding box center [729, 191] width 63 height 15
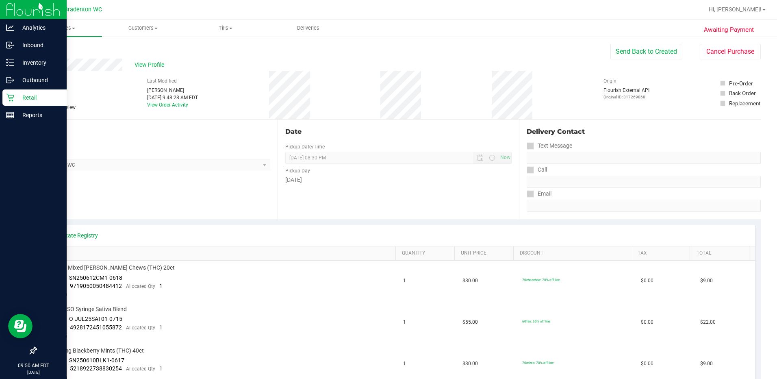
click at [17, 101] on p "Retail" at bounding box center [38, 98] width 49 height 10
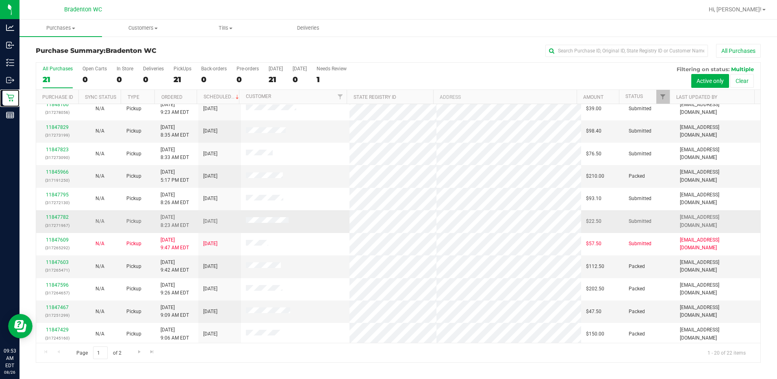
scroll to position [211, 0]
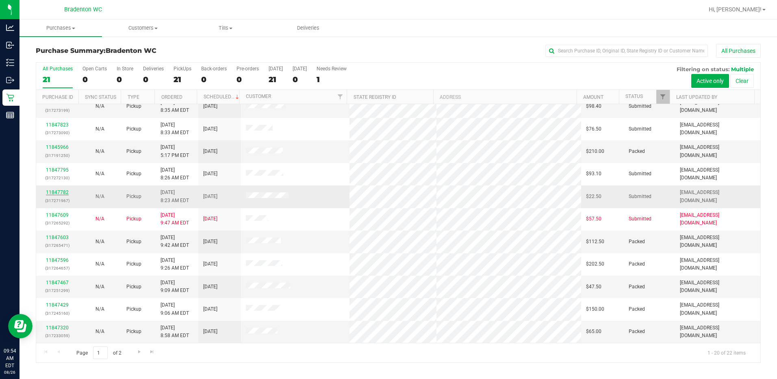
click at [62, 192] on link "11847782" at bounding box center [57, 192] width 23 height 6
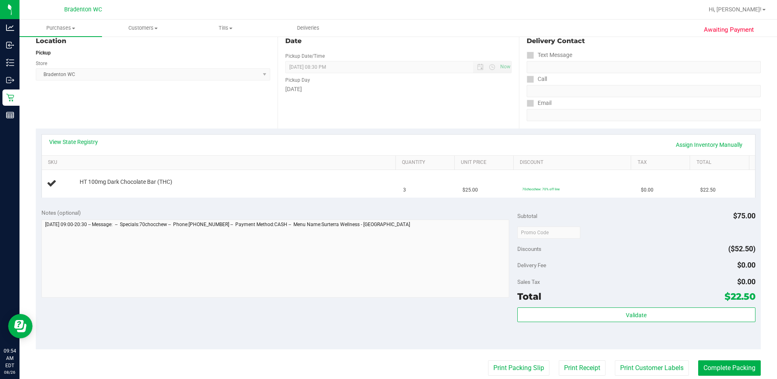
scroll to position [163, 0]
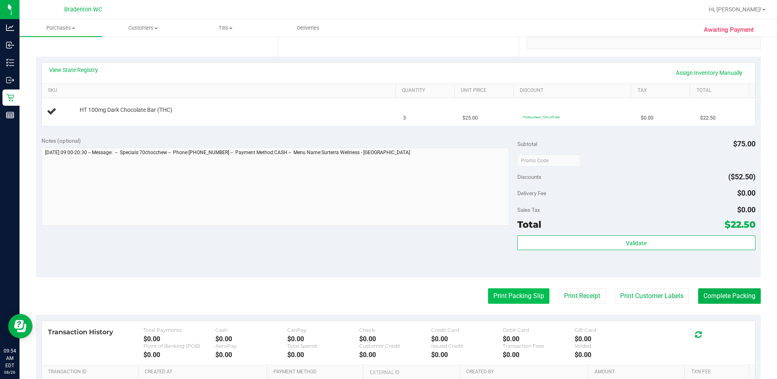
click at [386, 291] on button "Print Packing Slip" at bounding box center [518, 295] width 61 height 15
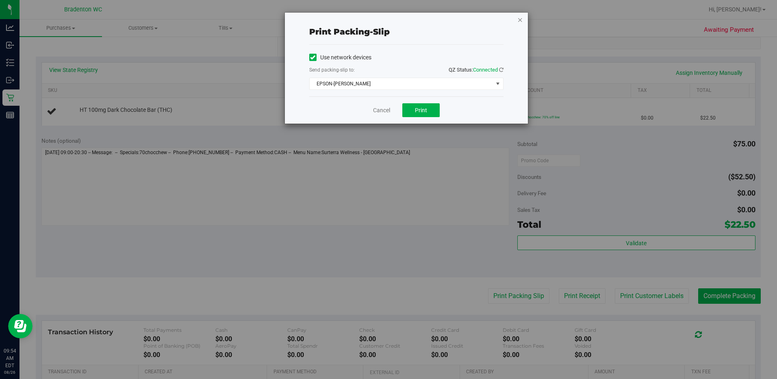
click at [386, 15] on icon "button" at bounding box center [520, 20] width 6 height 10
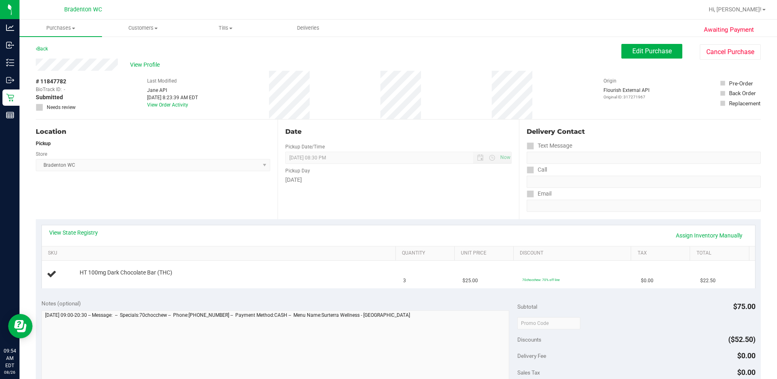
scroll to position [267, 0]
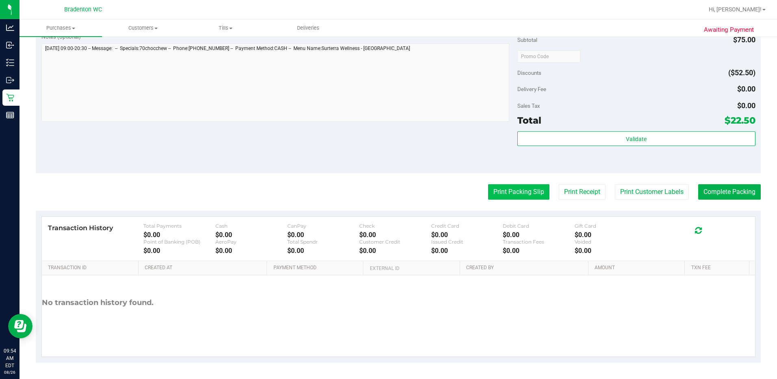
click at [386, 195] on button "Print Packing Slip" at bounding box center [518, 191] width 61 height 15
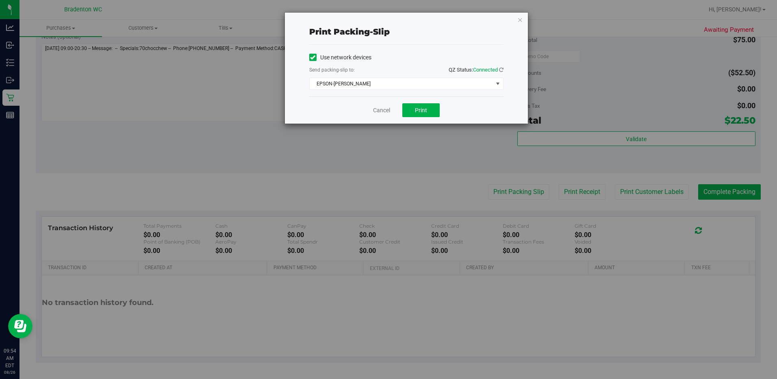
click at [386, 123] on div "Cancel Print" at bounding box center [406, 109] width 194 height 27
click at [386, 111] on span "Print" at bounding box center [421, 110] width 12 height 7
click at [386, 17] on icon "button" at bounding box center [520, 20] width 6 height 10
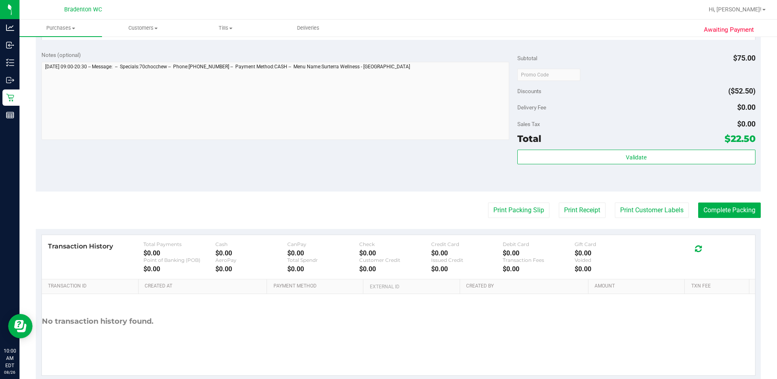
scroll to position [286, 0]
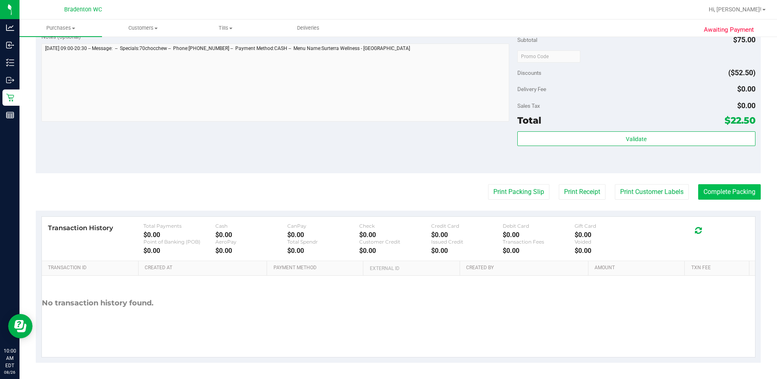
click at [386, 187] on purchase-details "Back Edit Purchase Cancel Purchase View Profile # 11847782 BioTrack ID: - Submi…" at bounding box center [398, 60] width 725 height 604
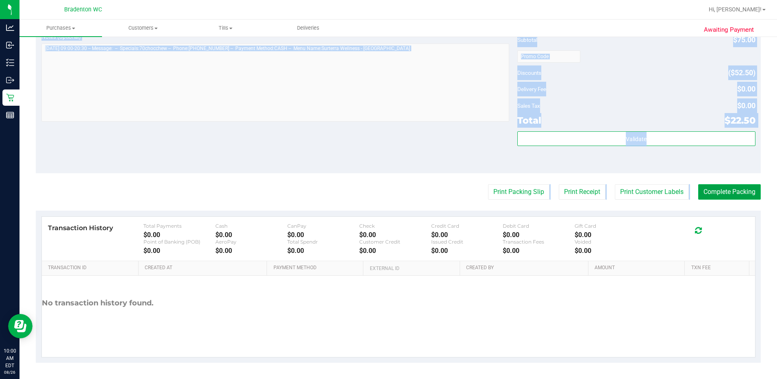
drag, startPoint x: 716, startPoint y: 187, endPoint x: 716, endPoint y: 193, distance: 5.3
click at [386, 192] on button "Complete Packing" at bounding box center [729, 191] width 63 height 15
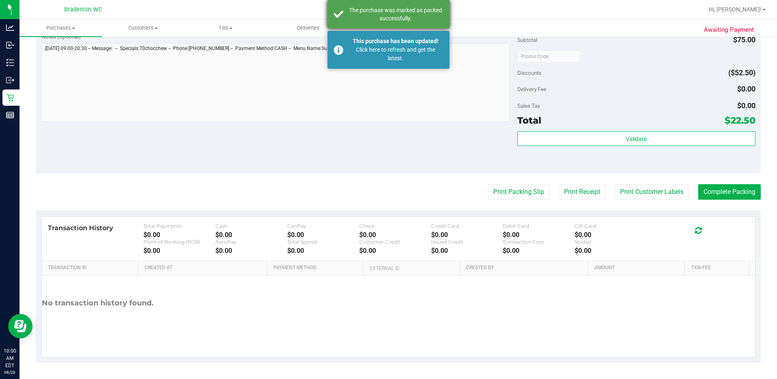
click at [380, 10] on div "The purchase was marked as packed successfully." at bounding box center [395, 14] width 95 height 16
click at [382, 15] on div "The purchase was marked as packed successfully." at bounding box center [395, 14] width 95 height 16
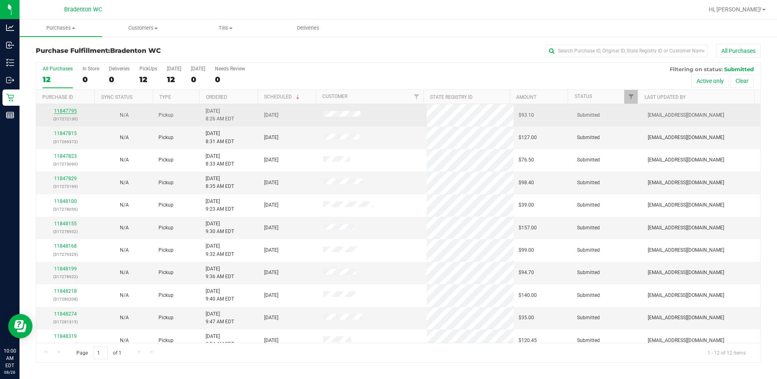
click at [61, 110] on link "11847795" at bounding box center [65, 111] width 23 height 6
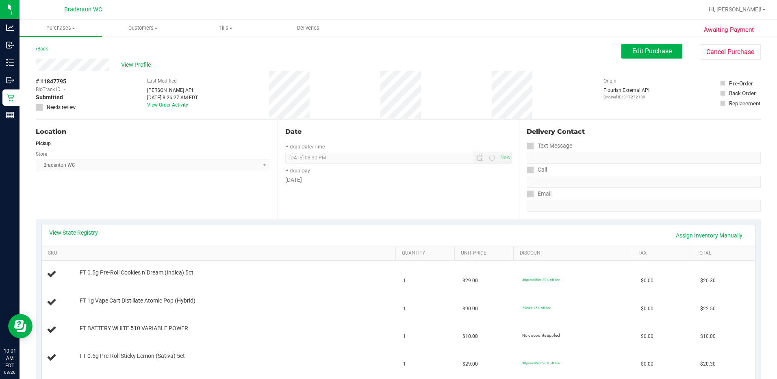
click at [142, 67] on span "View Profile" at bounding box center [137, 65] width 33 height 9
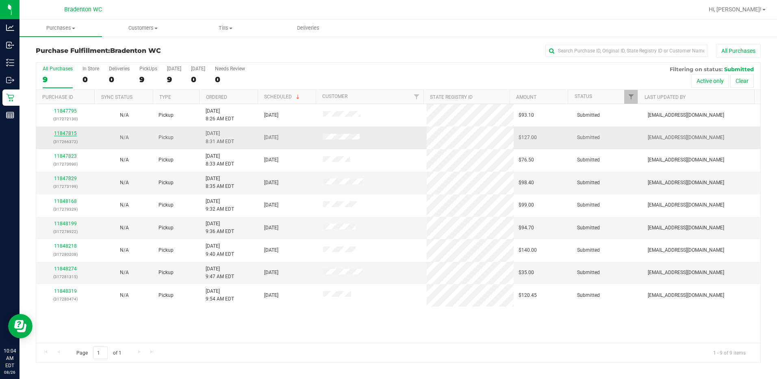
click at [74, 135] on link "11847815" at bounding box center [65, 133] width 23 height 6
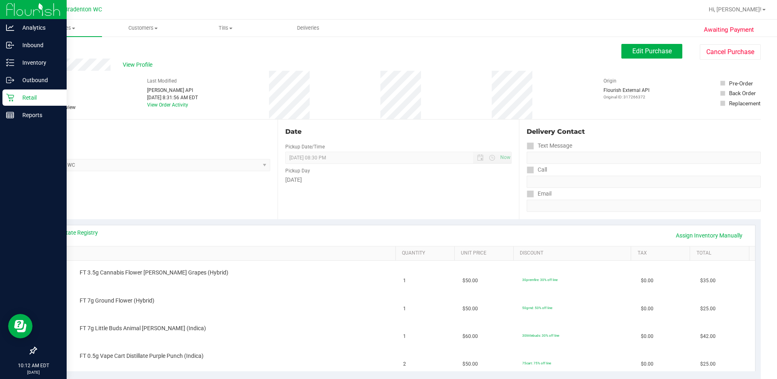
click at [10, 95] on icon at bounding box center [10, 97] width 8 height 8
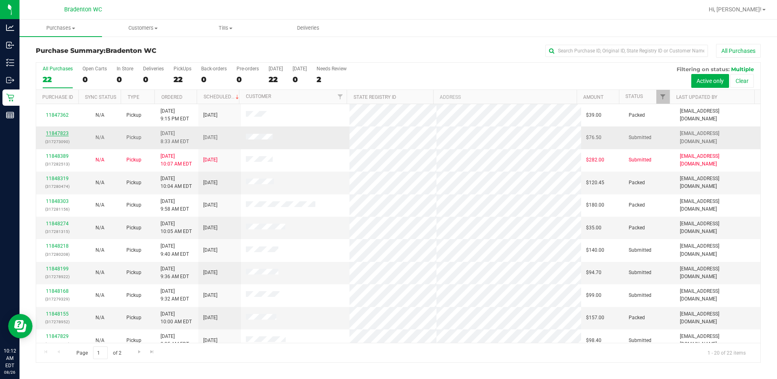
click at [57, 131] on link "11847823" at bounding box center [57, 133] width 23 height 6
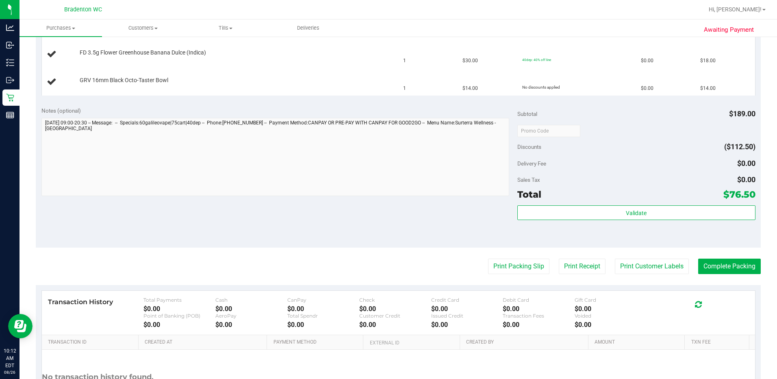
scroll to position [350, 0]
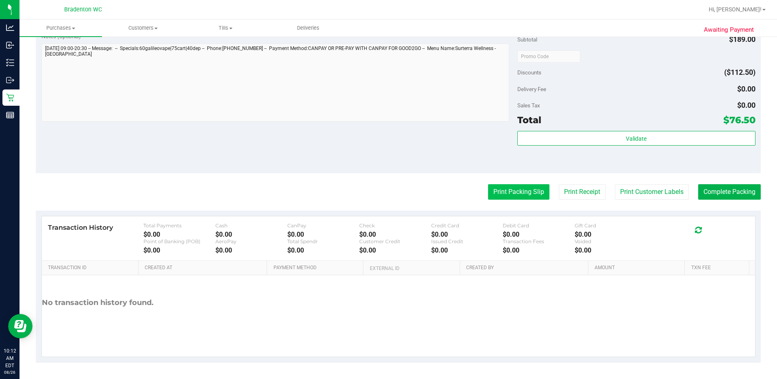
click at [386, 195] on button "Print Packing Slip" at bounding box center [518, 191] width 61 height 15
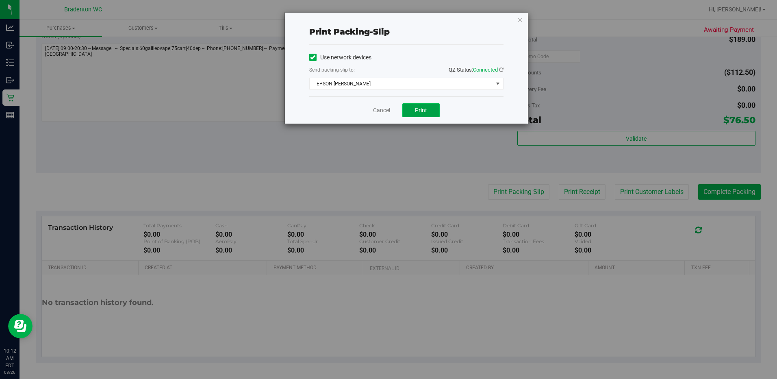
click at [386, 115] on button "Print" at bounding box center [420, 110] width 37 height 14
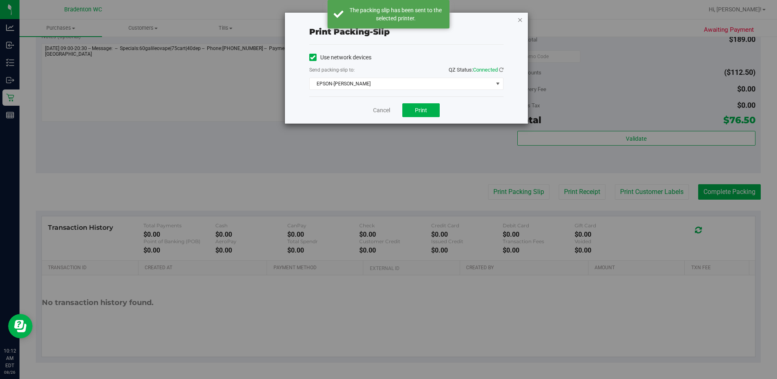
click at [386, 22] on icon "button" at bounding box center [520, 20] width 6 height 10
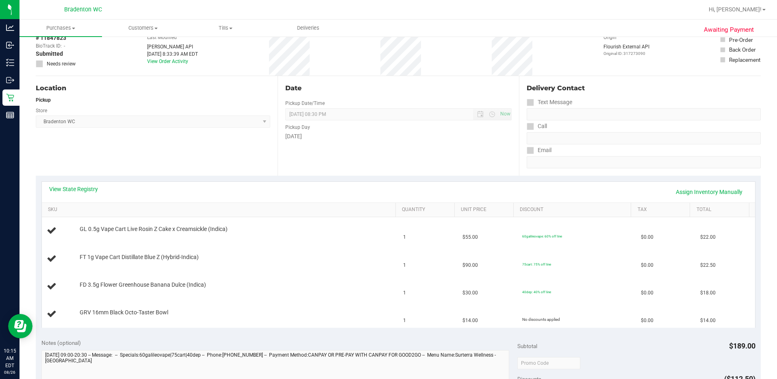
scroll to position [0, 0]
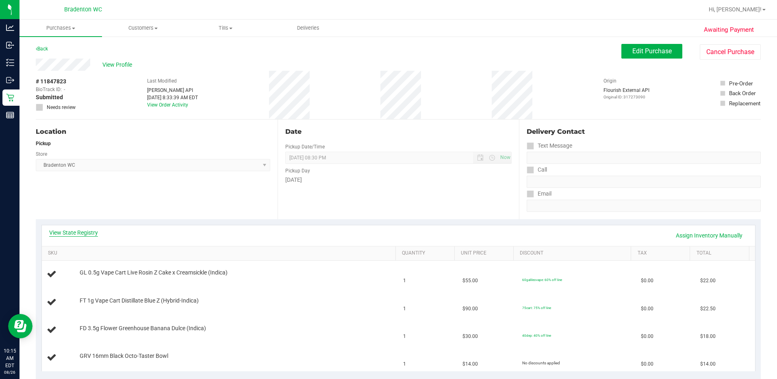
click at [85, 232] on link "View State Registry" at bounding box center [73, 232] width 49 height 8
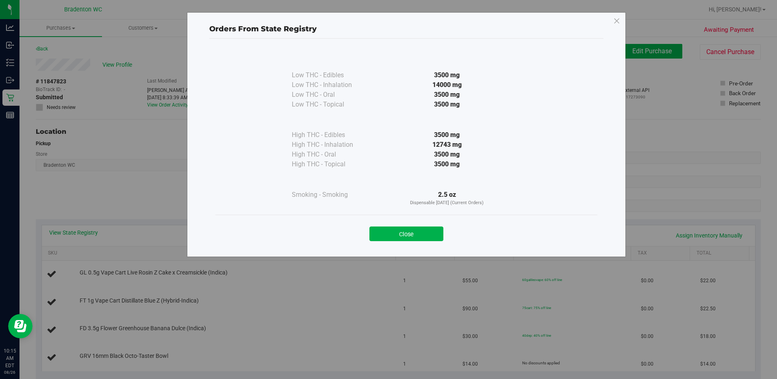
click at [386, 17] on div "Orders From State Registry Low THC - Edibles 3500 mg" at bounding box center [406, 134] width 439 height 245
click at [386, 21] on icon at bounding box center [616, 21] width 7 height 13
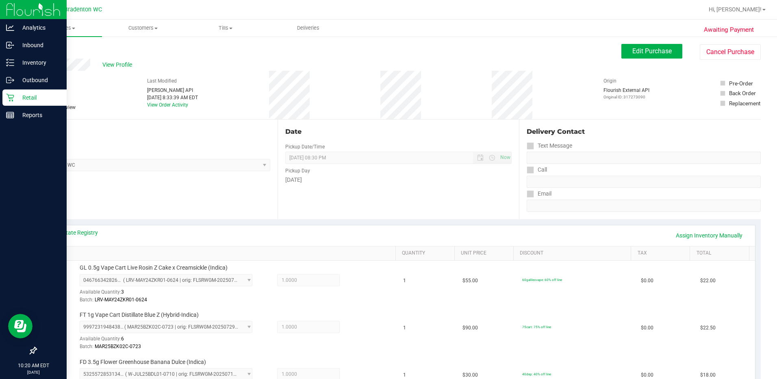
click at [11, 96] on icon at bounding box center [10, 97] width 8 height 8
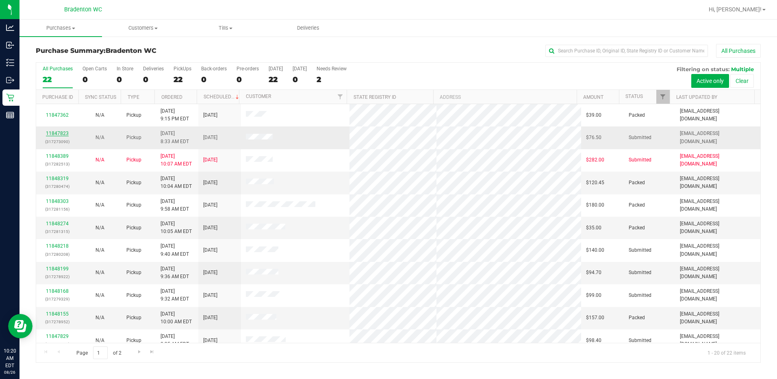
click at [65, 133] on link "11847823" at bounding box center [57, 133] width 23 height 6
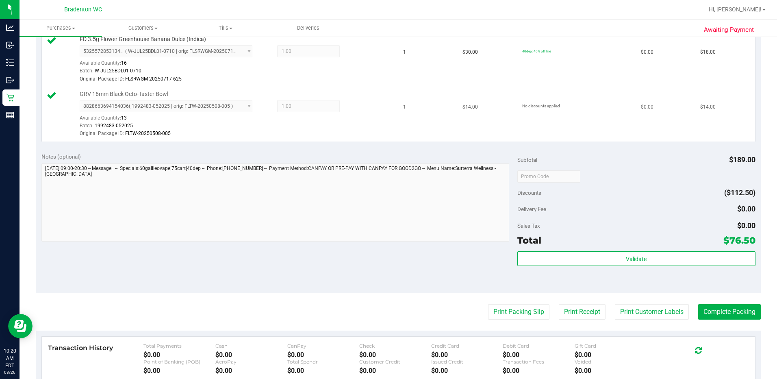
scroll to position [447, 0]
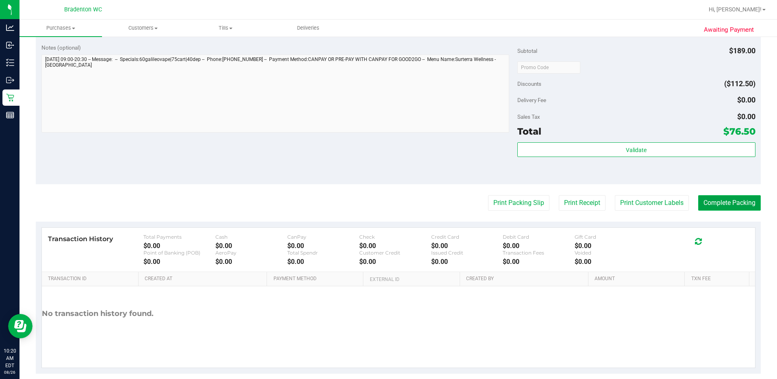
click at [386, 204] on button "Complete Packing" at bounding box center [729, 202] width 63 height 15
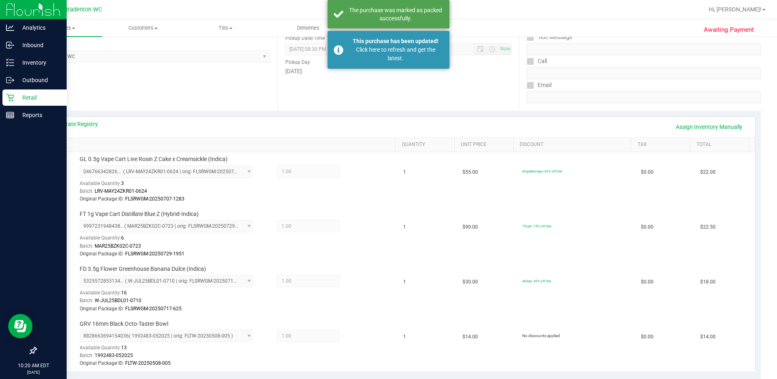
scroll to position [0, 0]
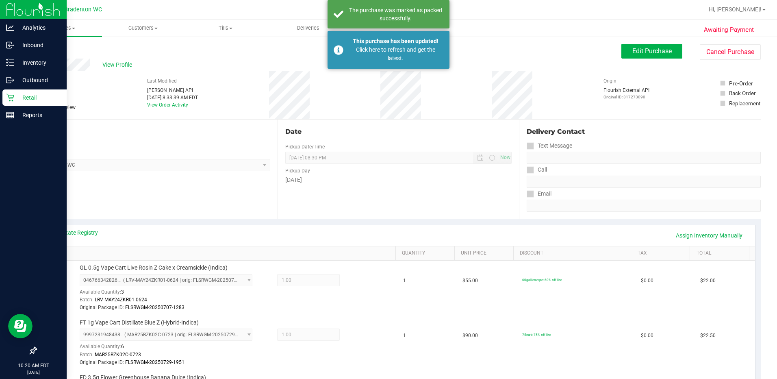
click at [20, 94] on p "Retail" at bounding box center [38, 98] width 49 height 10
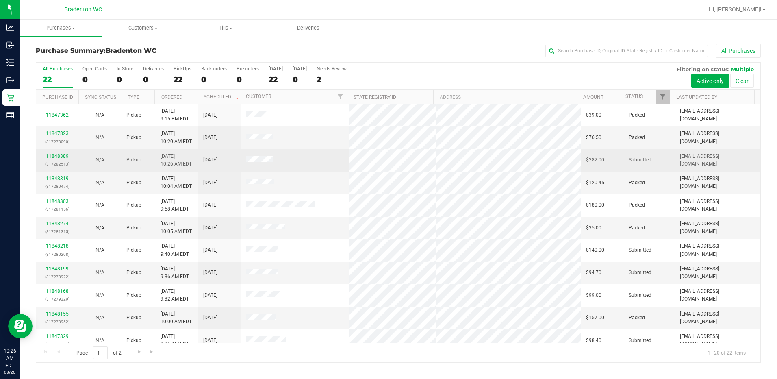
click at [63, 154] on link "11848389" at bounding box center [57, 156] width 23 height 6
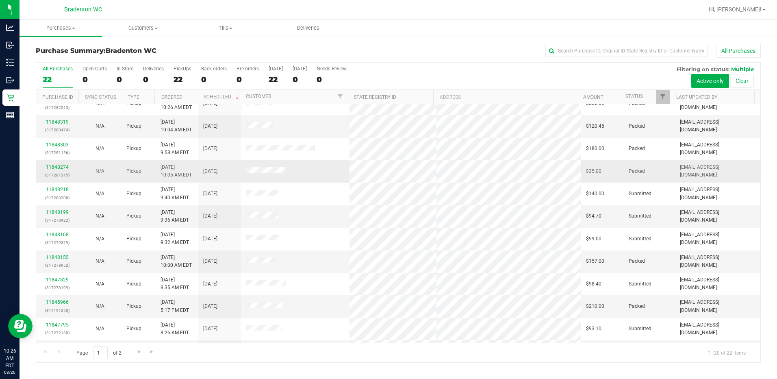
scroll to position [81, 0]
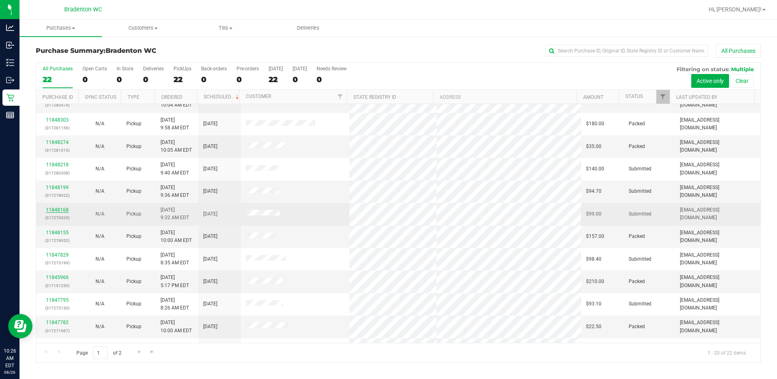
click at [62, 209] on link "11848168" at bounding box center [57, 210] width 23 height 6
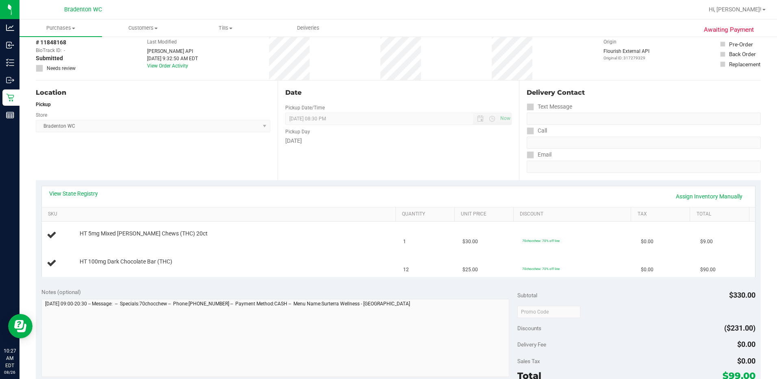
scroll to position [203, 0]
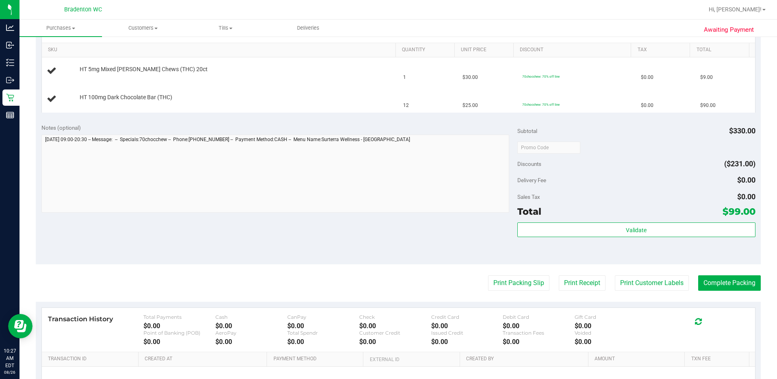
click at [386, 221] on div "Subtotal $330.00 Discounts ($231.00) Delivery Fee $0.00 Sales Tax $0.00 Total $…" at bounding box center [636, 191] width 238 height 135
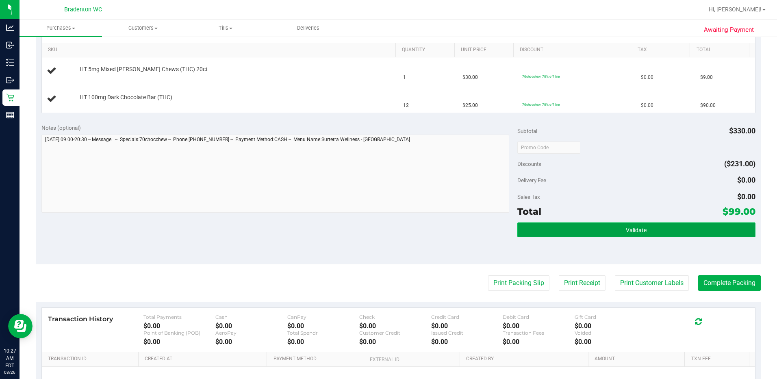
click at [386, 224] on button "Validate" at bounding box center [636, 229] width 238 height 15
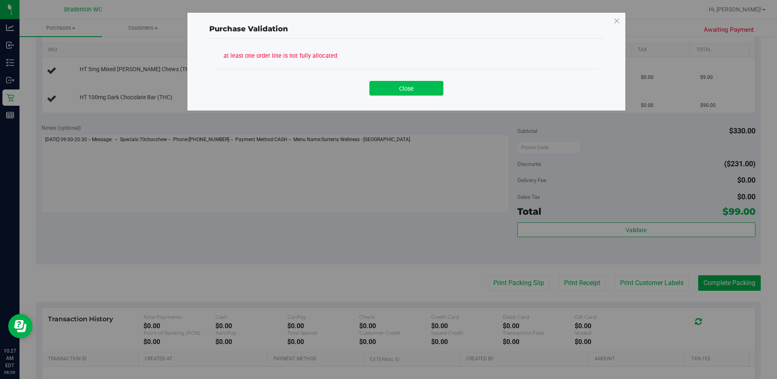
click at [386, 90] on button "Close" at bounding box center [406, 88] width 74 height 15
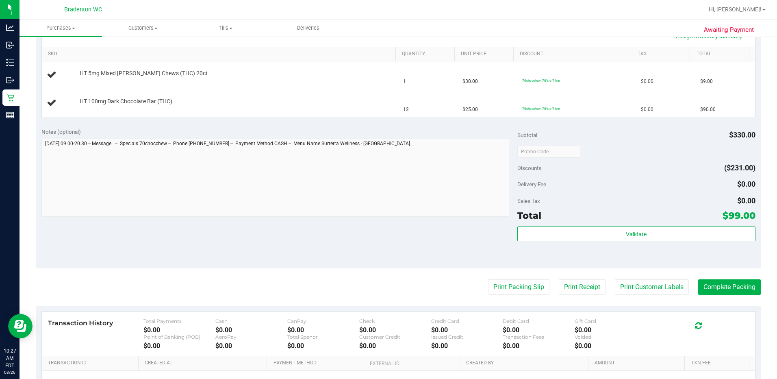
scroll to position [244, 0]
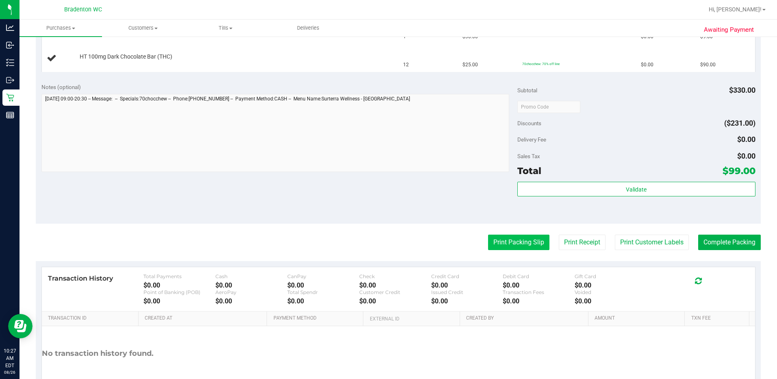
click at [386, 245] on button "Print Packing Slip" at bounding box center [518, 241] width 61 height 15
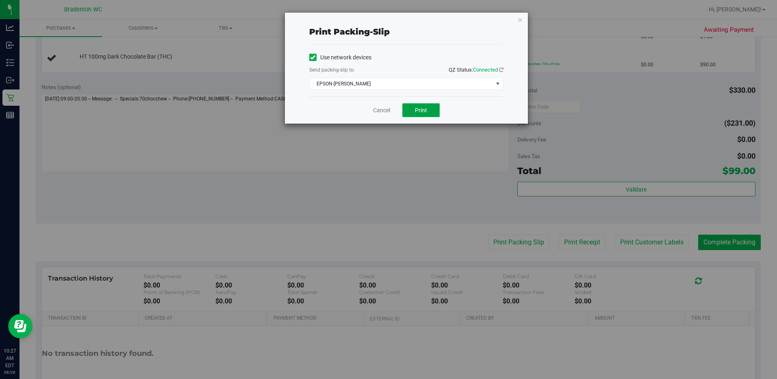
click at [386, 105] on button "Print" at bounding box center [420, 110] width 37 height 14
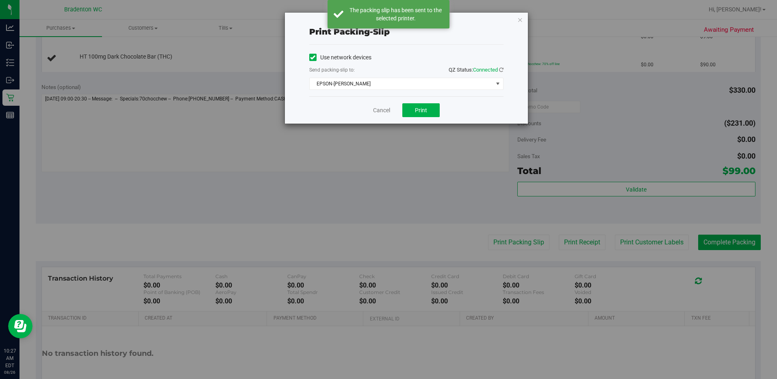
drag, startPoint x: 520, startPoint y: 17, endPoint x: 504, endPoint y: 32, distance: 21.3
click at [386, 18] on icon "button" at bounding box center [520, 20] width 6 height 10
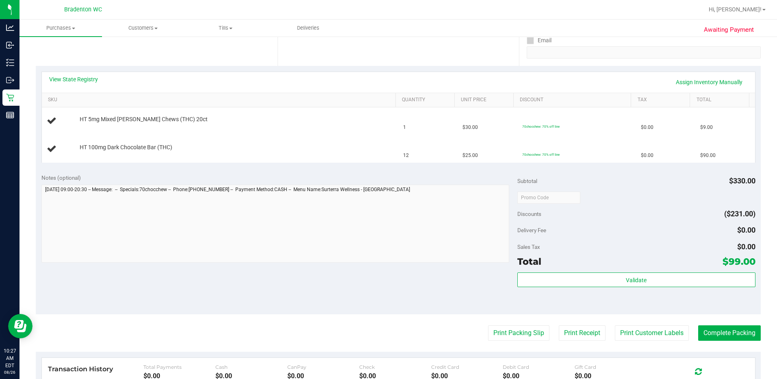
scroll to position [163, 0]
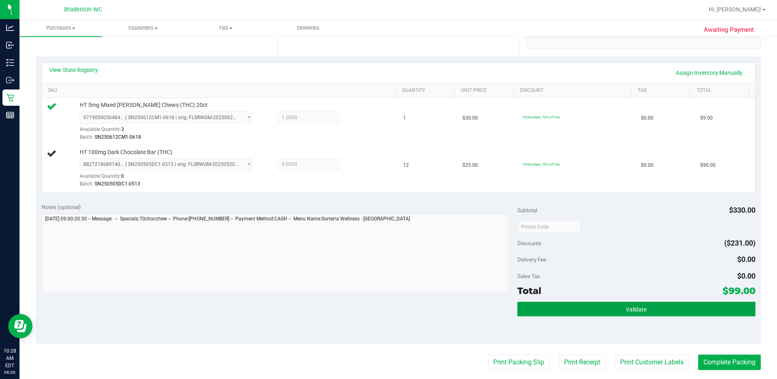
click at [386, 308] on button "Validate" at bounding box center [636, 309] width 238 height 15
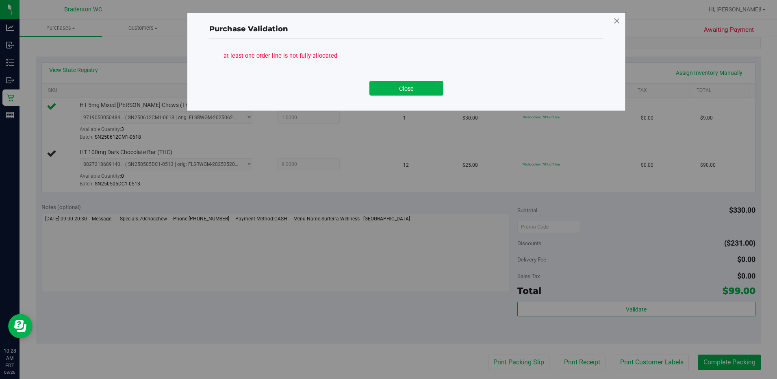
click at [386, 23] on icon at bounding box center [616, 21] width 7 height 13
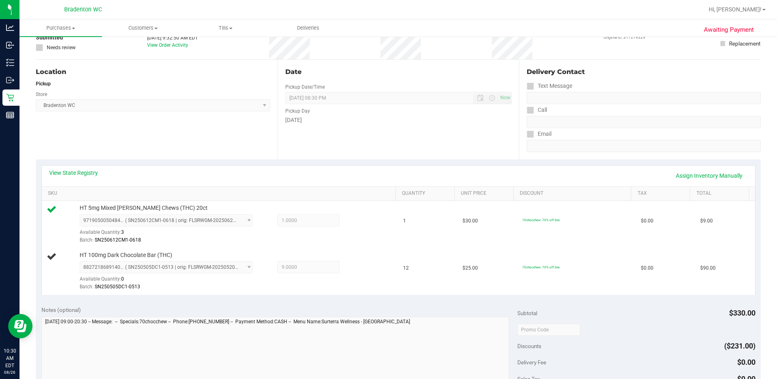
scroll to position [0, 0]
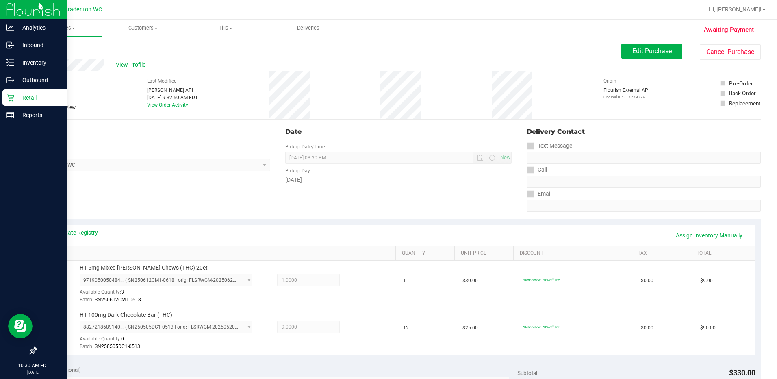
click at [30, 97] on p "Retail" at bounding box center [38, 98] width 49 height 10
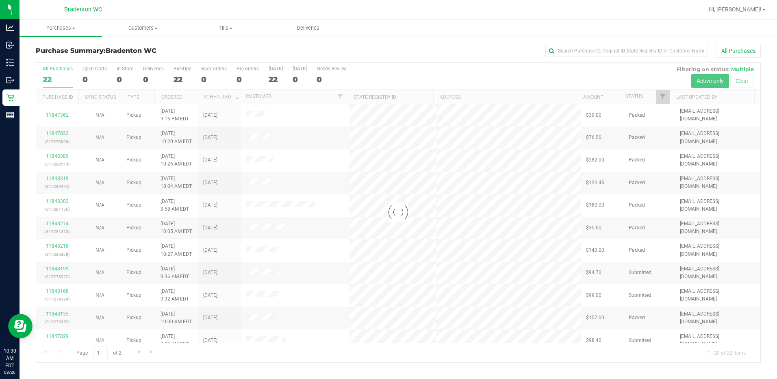
click at [176, 76] on div at bounding box center [398, 212] width 724 height 299
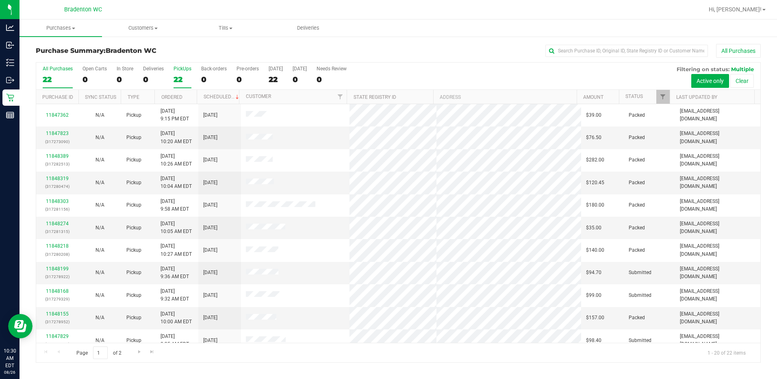
click at [179, 75] on div "22" at bounding box center [183, 79] width 18 height 9
click at [0, 0] on input "PickUps 22" at bounding box center [0, 0] width 0 height 0
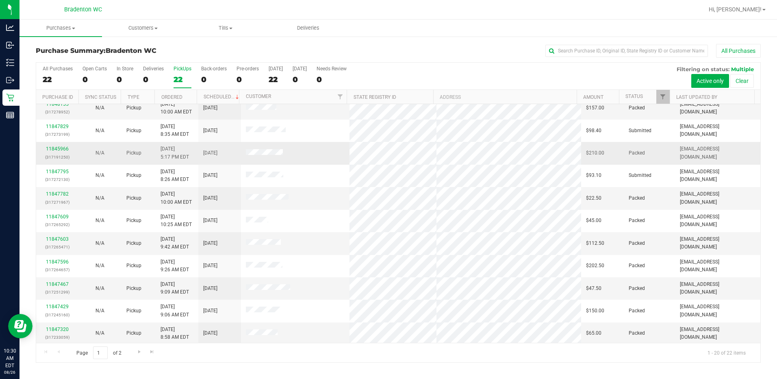
scroll to position [211, 0]
click at [56, 326] on link "11847320" at bounding box center [57, 328] width 23 height 6
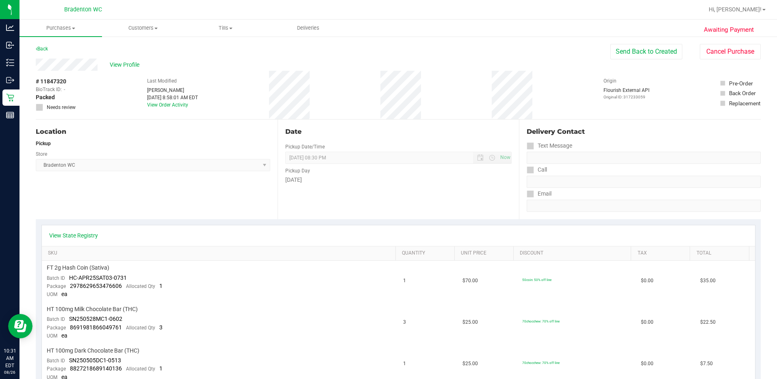
click at [93, 101] on div "# 11847320 BioTrack ID: - Packed Needs review Last Modified [PERSON_NAME] [DATE…" at bounding box center [398, 95] width 725 height 48
click at [59, 66] on div "View Profile" at bounding box center [323, 65] width 575 height 12
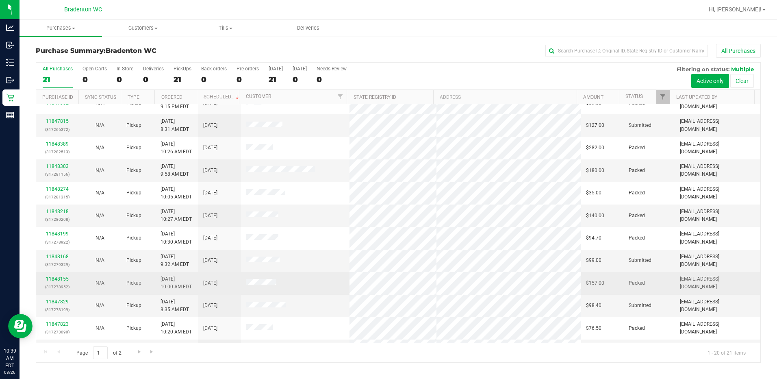
scroll to position [8, 0]
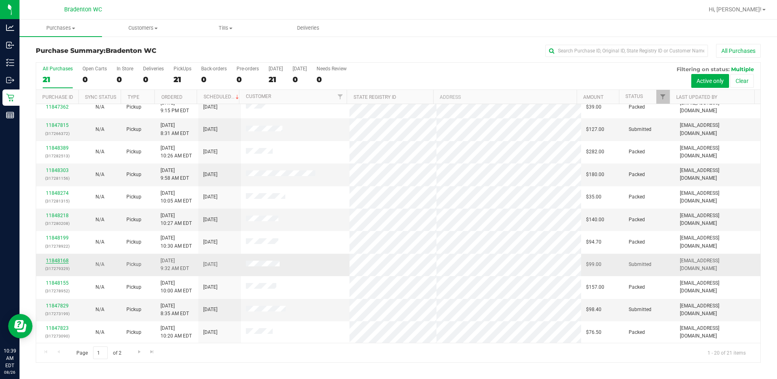
click at [62, 258] on link "11848168" at bounding box center [57, 261] width 23 height 6
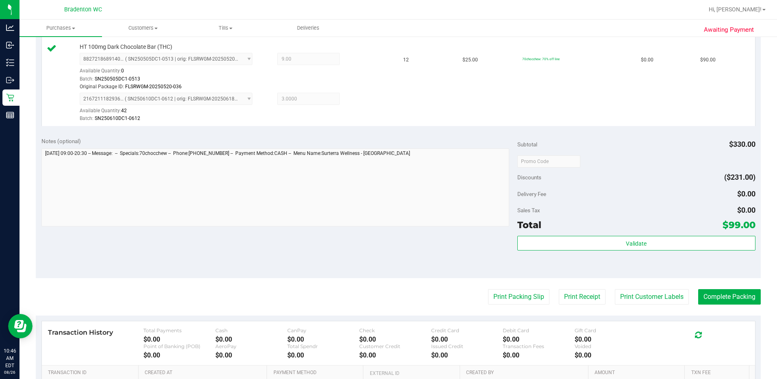
scroll to position [284, 0]
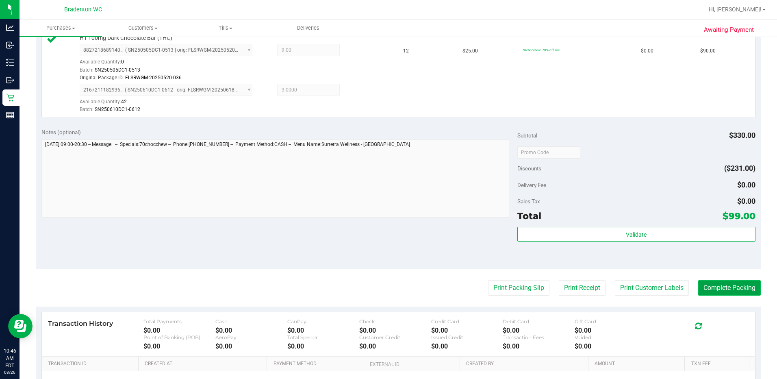
click at [386, 284] on button "Complete Packing" at bounding box center [729, 287] width 63 height 15
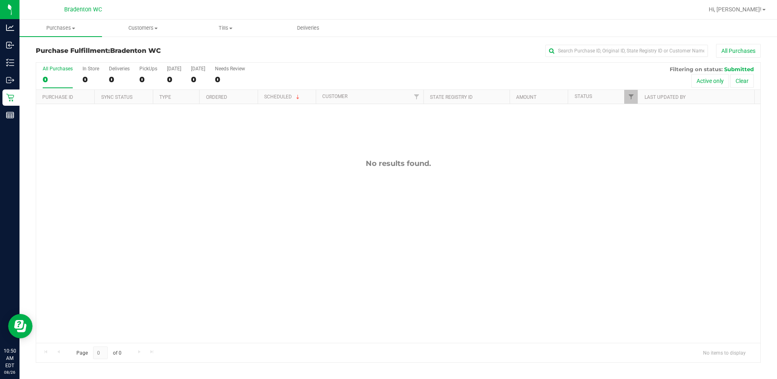
click at [386, 14] on div "Hi, [PERSON_NAME]! Print Settings Support Your Profile Sign Out" at bounding box center [736, 9] width 63 height 14
click at [386, 10] on span "Hi, [PERSON_NAME]!" at bounding box center [735, 9] width 53 height 7
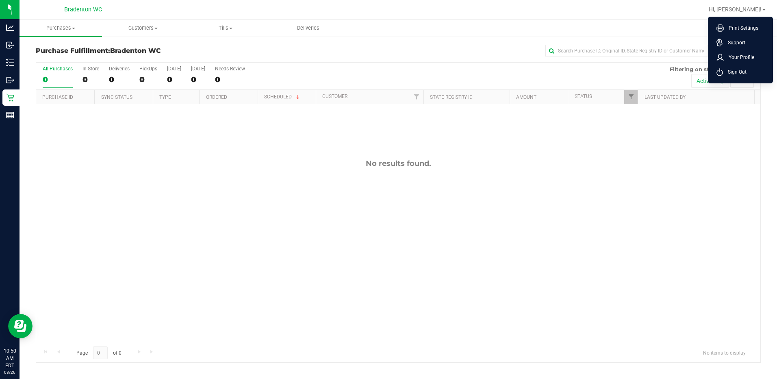
click at [386, 33] on ul "Purchases Summary of purchases Fulfillment All purchases Customers All customer…" at bounding box center [408, 28] width 777 height 17
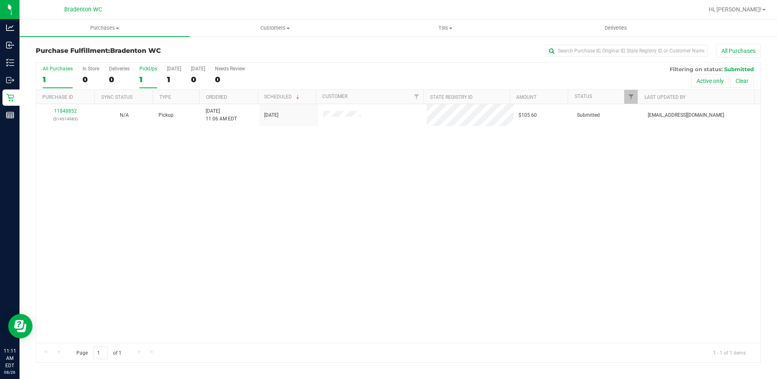
click at [144, 72] on label "PickUps 1" at bounding box center [148, 77] width 18 height 22
click at [0, 0] on input "PickUps 1" at bounding box center [0, 0] width 0 height 0
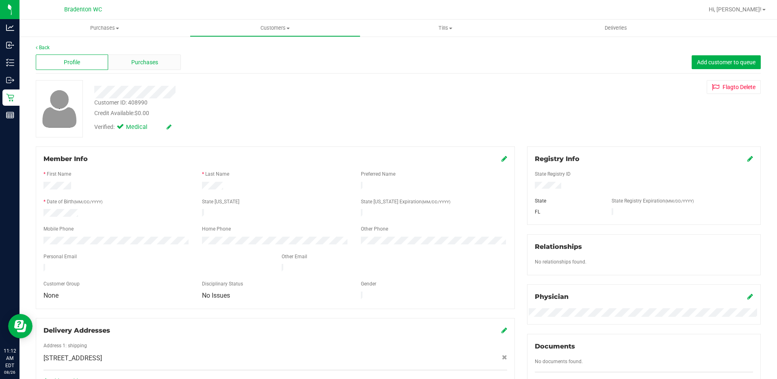
click at [129, 55] on div "Purchases" at bounding box center [144, 61] width 72 height 15
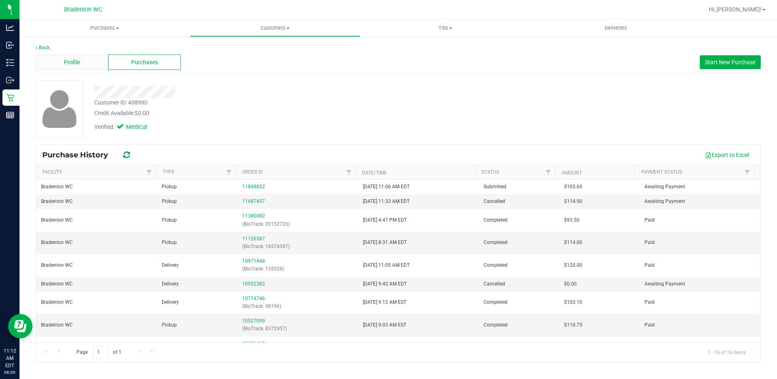
click at [80, 66] on span "Profile" at bounding box center [72, 62] width 16 height 9
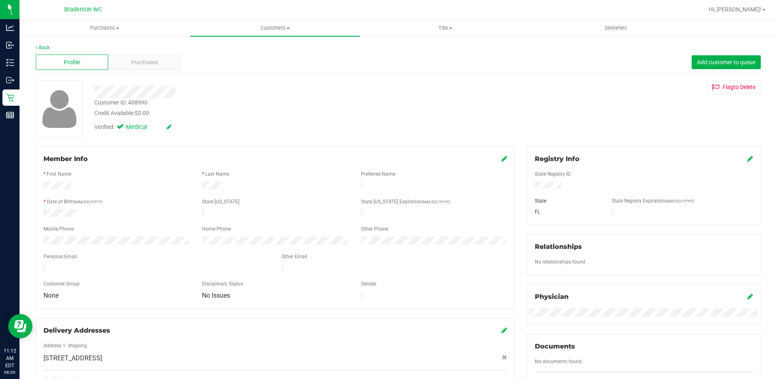
click at [164, 67] on div "Purchases" at bounding box center [144, 61] width 72 height 15
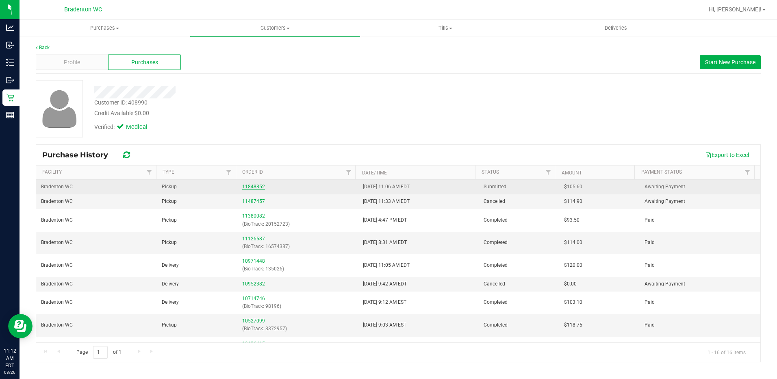
click at [247, 187] on link "11848852" at bounding box center [253, 187] width 23 height 6
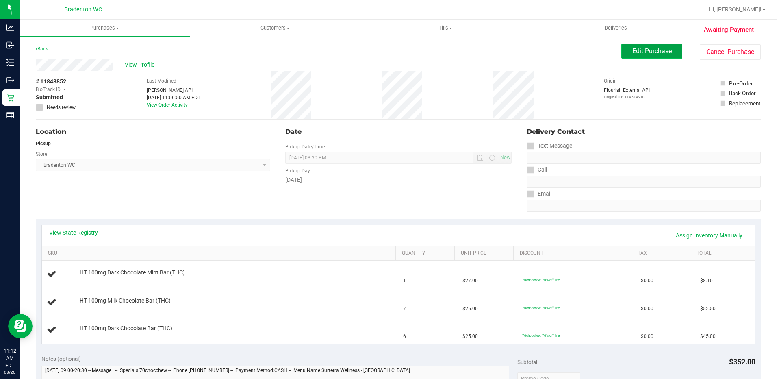
click at [649, 49] on span "Edit Purchase" at bounding box center [651, 51] width 39 height 8
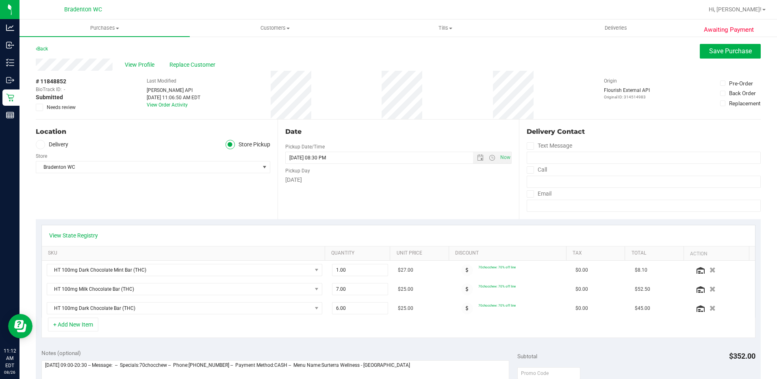
click at [46, 105] on label "Needs review" at bounding box center [56, 107] width 41 height 7
click at [0, 0] on input "Needs review" at bounding box center [0, 0] width 0 height 0
click at [739, 57] on button "Save Purchase" at bounding box center [730, 51] width 61 height 15
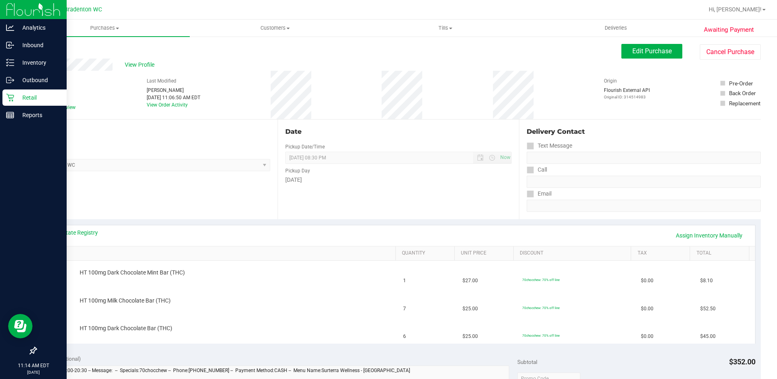
click at [12, 97] on icon at bounding box center [10, 97] width 8 height 8
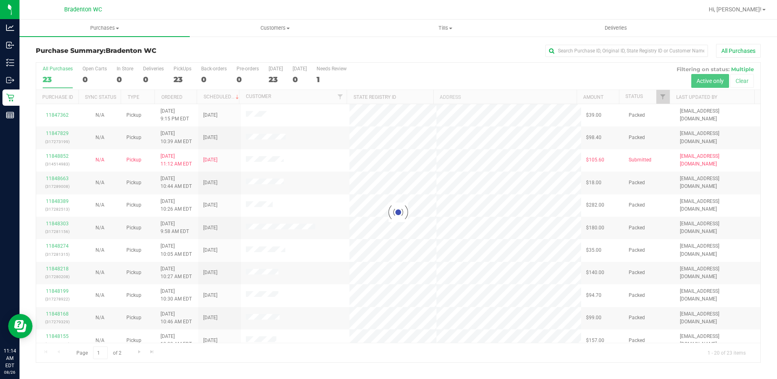
click at [176, 80] on div at bounding box center [398, 212] width 724 height 299
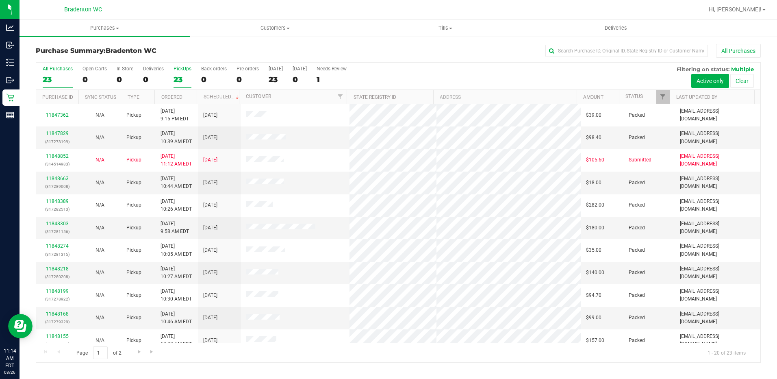
click at [175, 76] on div "23" at bounding box center [183, 79] width 18 height 9
click at [0, 0] on input "PickUps 23" at bounding box center [0, 0] width 0 height 0
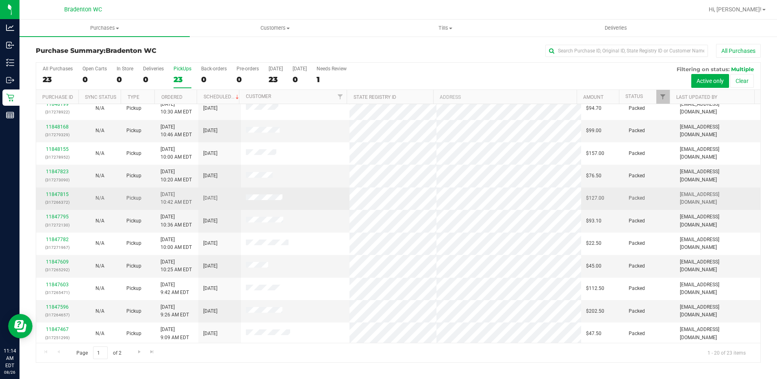
scroll to position [211, 0]
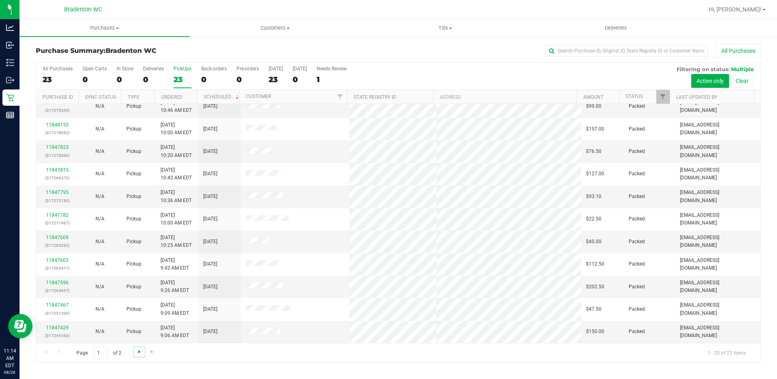
click at [139, 353] on span "Go to the next page" at bounding box center [139, 351] width 7 height 7
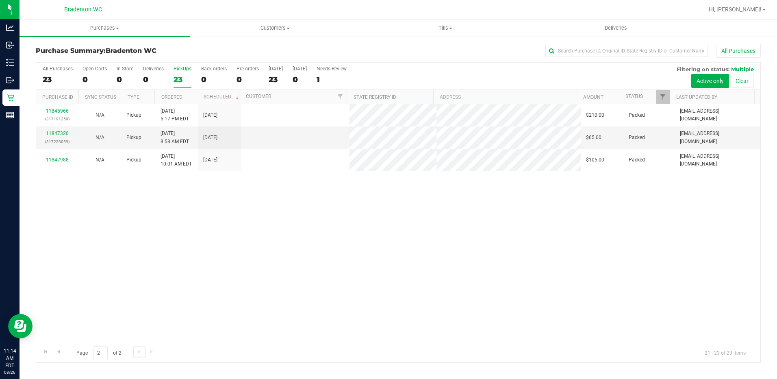
scroll to position [0, 0]
click at [58, 348] on link "Go to the previous page" at bounding box center [58, 351] width 12 height 11
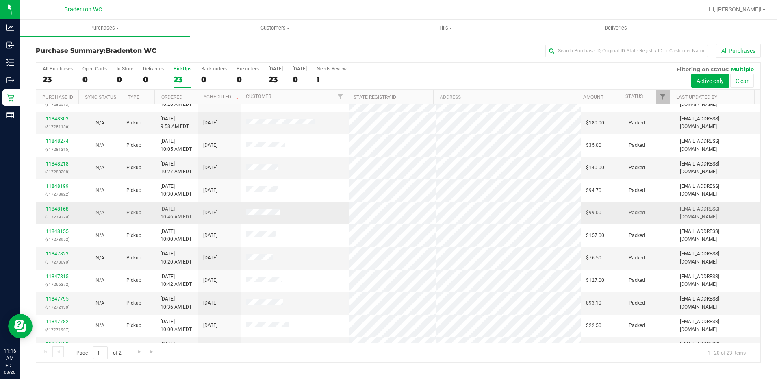
scroll to position [211, 0]
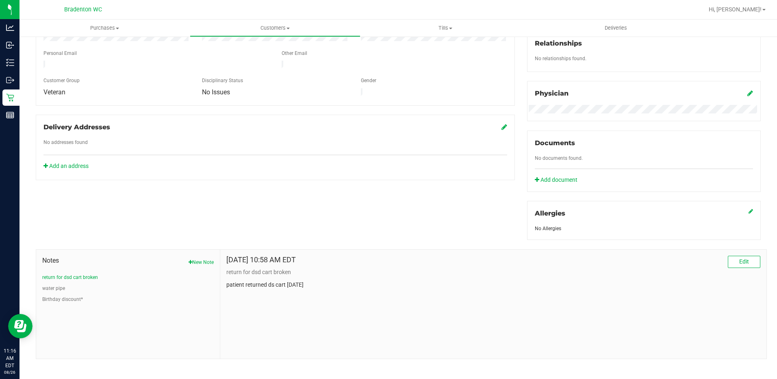
scroll to position [209, 0]
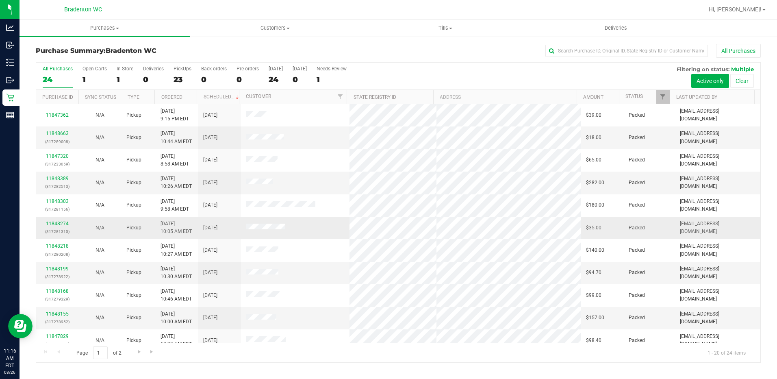
scroll to position [211, 0]
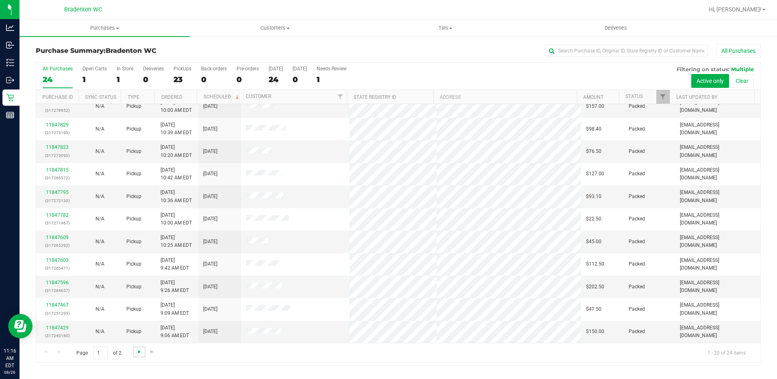
click at [136, 352] on span "Go to the next page" at bounding box center [139, 351] width 7 height 7
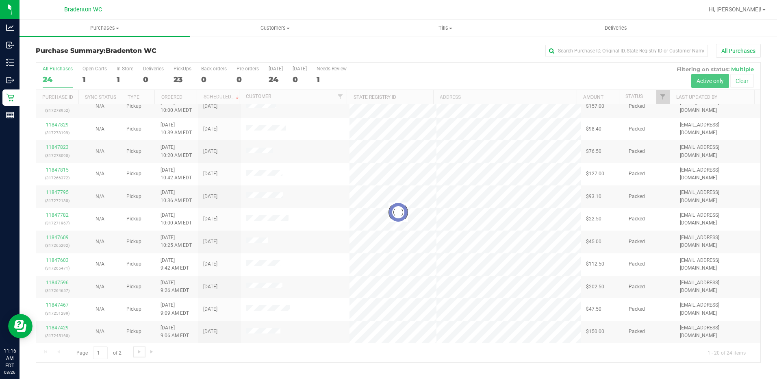
scroll to position [0, 0]
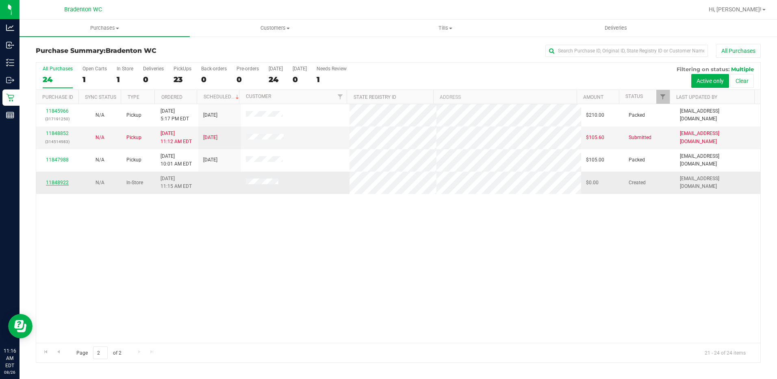
click at [66, 182] on link "11848922" at bounding box center [57, 183] width 23 height 6
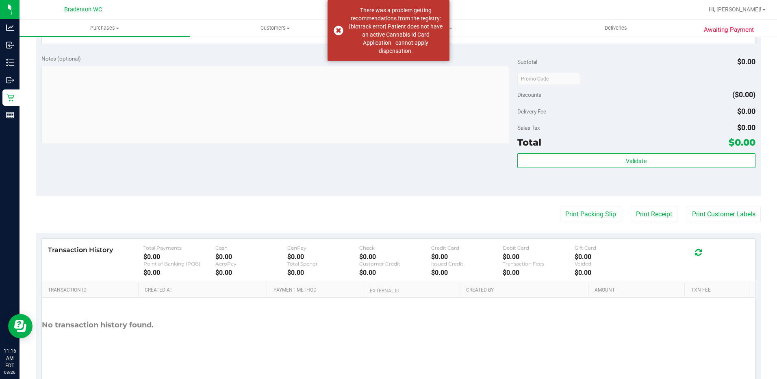
scroll to position [265, 0]
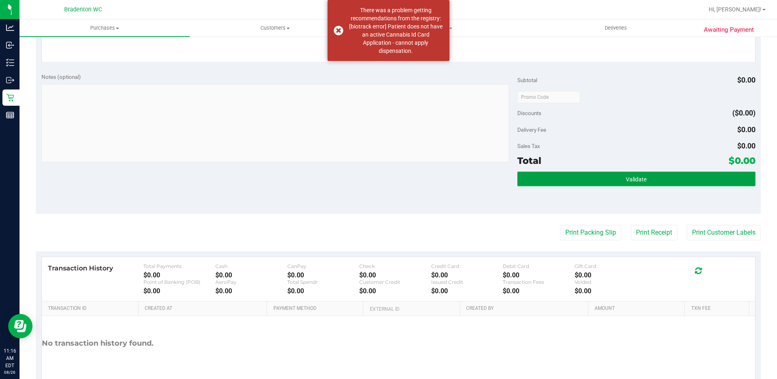
click at [611, 177] on button "Validate" at bounding box center [636, 178] width 238 height 15
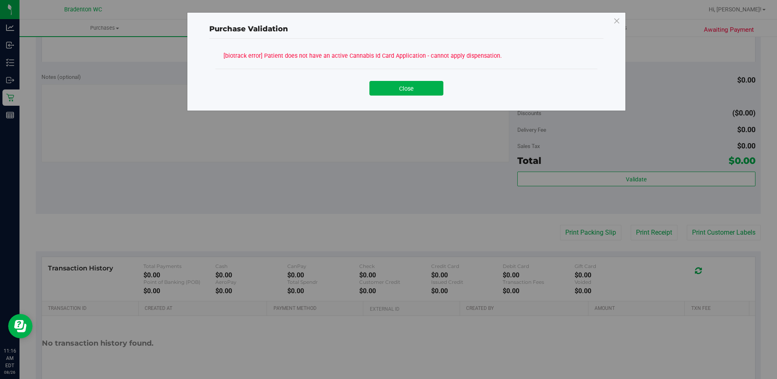
click at [418, 99] on div "Close" at bounding box center [406, 85] width 382 height 33
click at [617, 21] on icon at bounding box center [616, 21] width 7 height 13
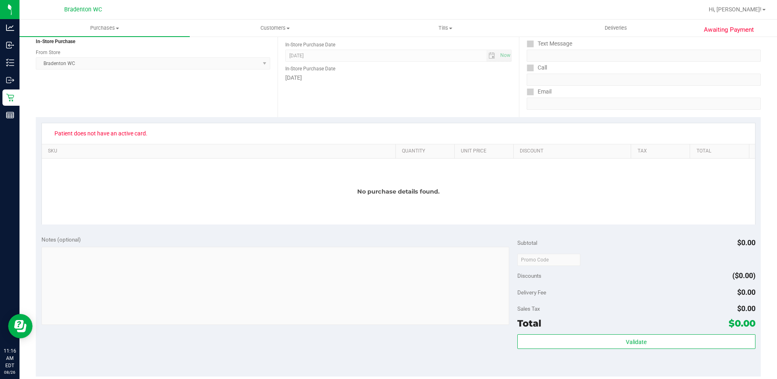
scroll to position [0, 0]
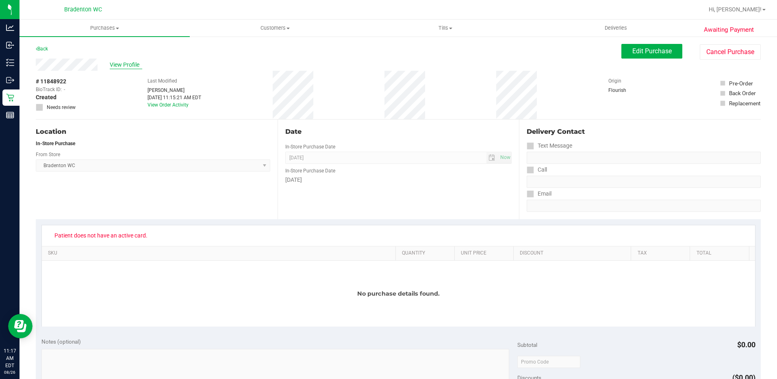
click at [123, 66] on span "View Profile" at bounding box center [126, 65] width 33 height 9
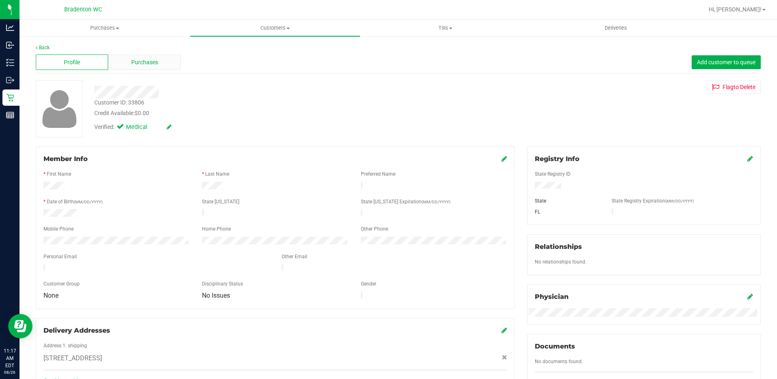
click at [139, 57] on div "Purchases" at bounding box center [144, 61] width 72 height 15
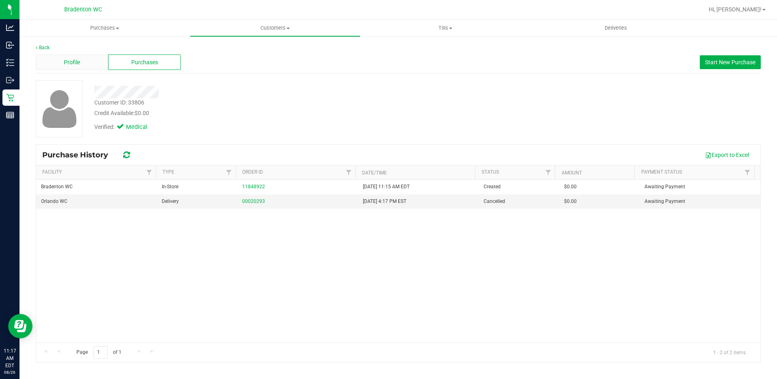
click at [87, 59] on div "Profile" at bounding box center [72, 61] width 72 height 15
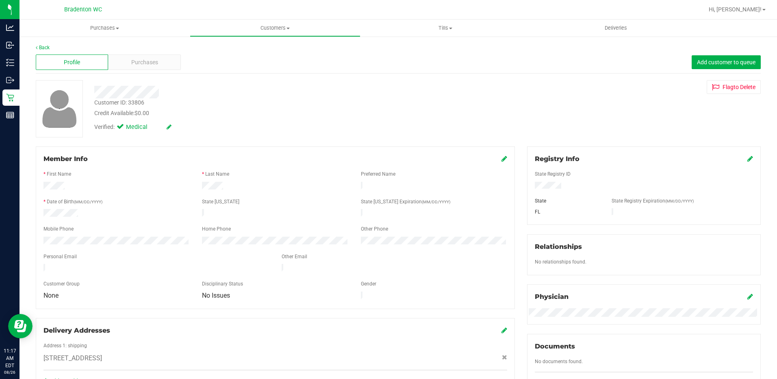
click at [748, 158] on div "Registry Info State Registry ID State State Registry Expiration (MM/DD/YYYY) FL" at bounding box center [644, 185] width 234 height 78
click at [747, 157] on icon at bounding box center [750, 158] width 6 height 7
click at [310, 177] on div "Member Info * First Name * Last Name Preferred Name * Date of Birth (MM/DD/YYYY…" at bounding box center [398, 356] width 737 height 420
click at [746, 158] on icon at bounding box center [749, 159] width 7 height 7
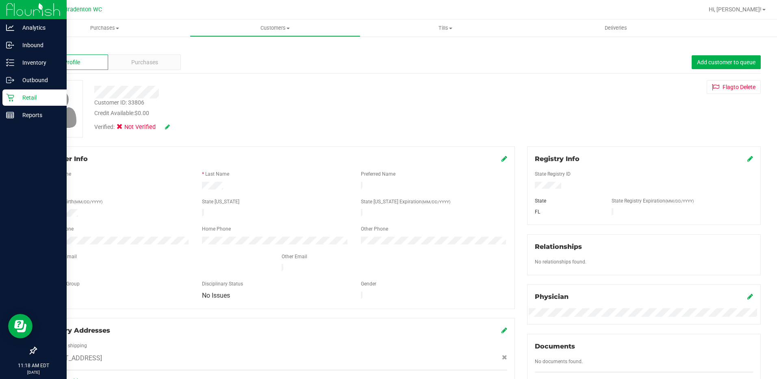
click at [29, 93] on p "Retail" at bounding box center [38, 98] width 49 height 10
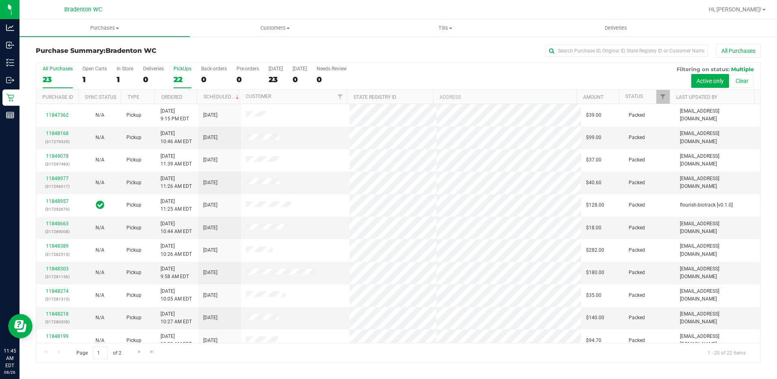
click at [180, 78] on div "22" at bounding box center [183, 79] width 18 height 9
click at [0, 0] on input "PickUps 22" at bounding box center [0, 0] width 0 height 0
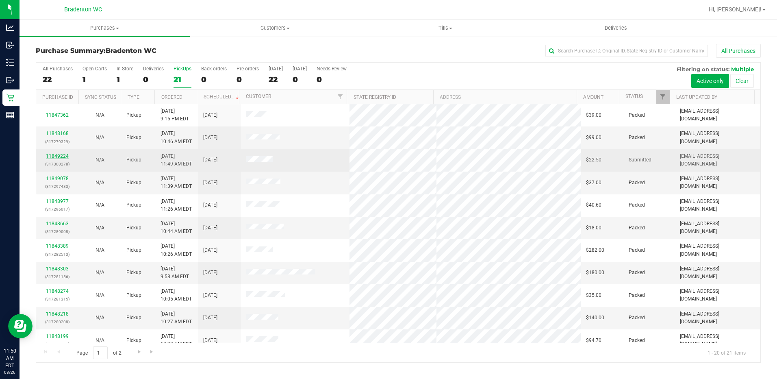
click at [55, 158] on link "11849224" at bounding box center [57, 156] width 23 height 6
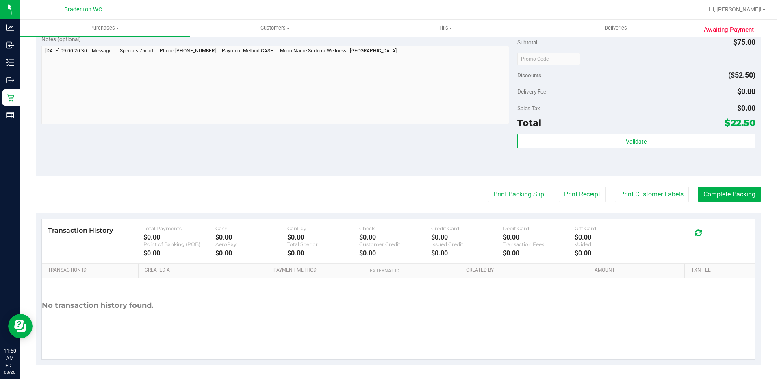
scroll to position [294, 0]
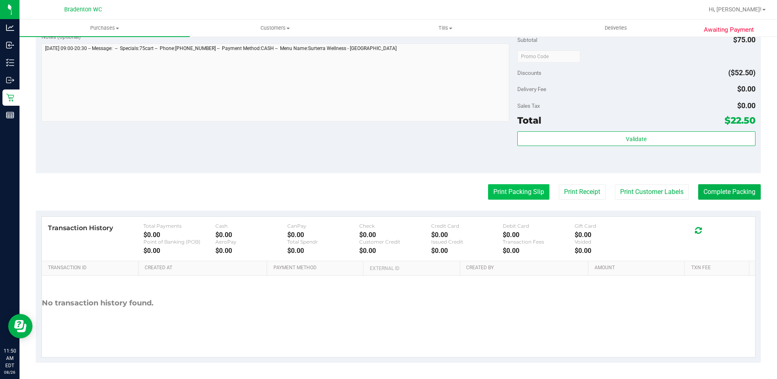
click at [516, 196] on button "Print Packing Slip" at bounding box center [518, 191] width 61 height 15
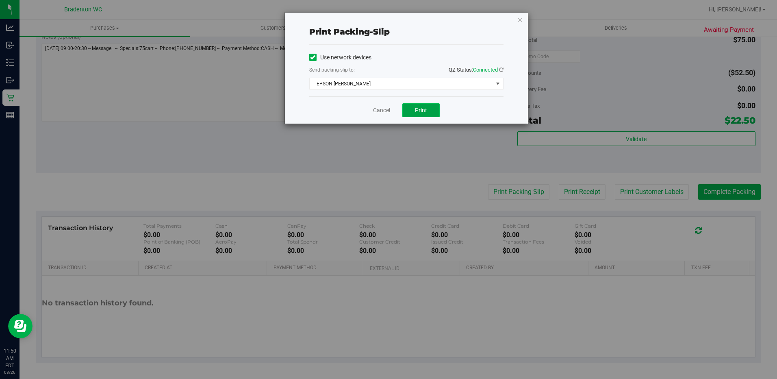
click at [419, 115] on button "Print" at bounding box center [420, 110] width 37 height 14
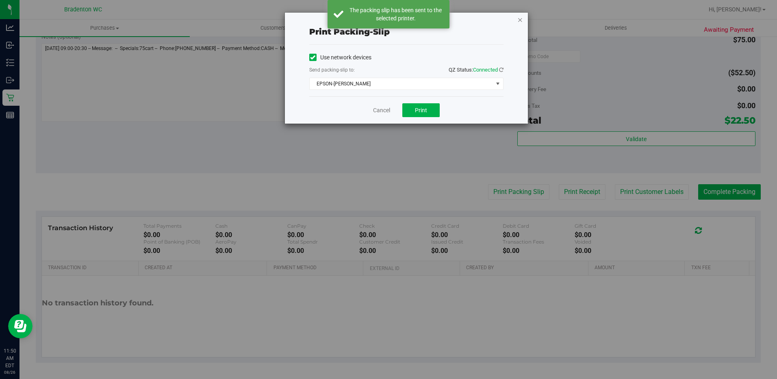
click at [518, 17] on icon "button" at bounding box center [520, 20] width 6 height 10
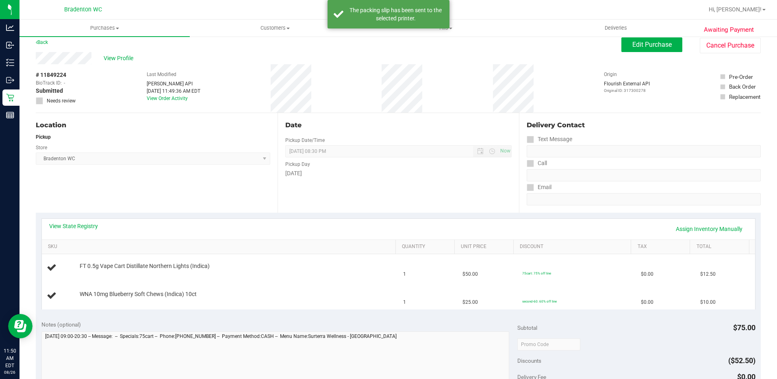
scroll to position [0, 0]
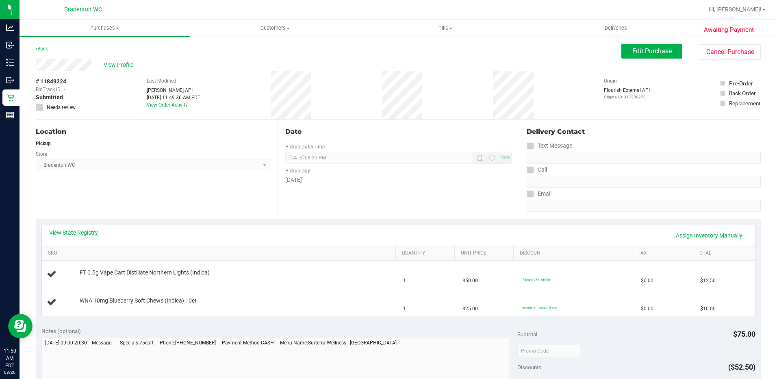
click at [118, 59] on div "View Profile" at bounding box center [329, 65] width 586 height 12
click at [118, 61] on span "View Profile" at bounding box center [120, 65] width 33 height 9
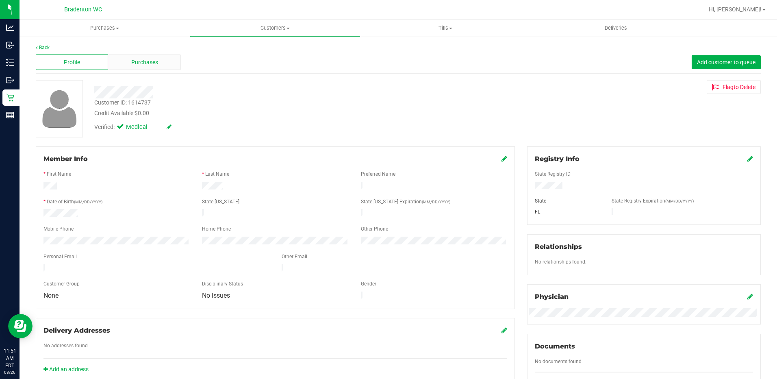
click at [123, 60] on div "Purchases" at bounding box center [144, 61] width 72 height 15
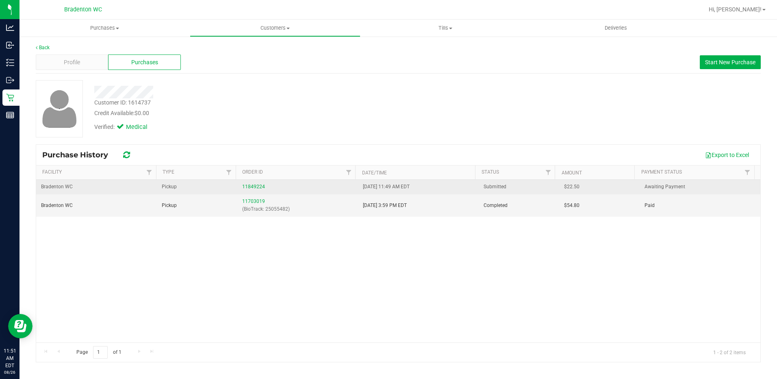
click at [249, 189] on div "11849224" at bounding box center [297, 187] width 111 height 8
click at [249, 188] on link "11849224" at bounding box center [253, 187] width 23 height 6
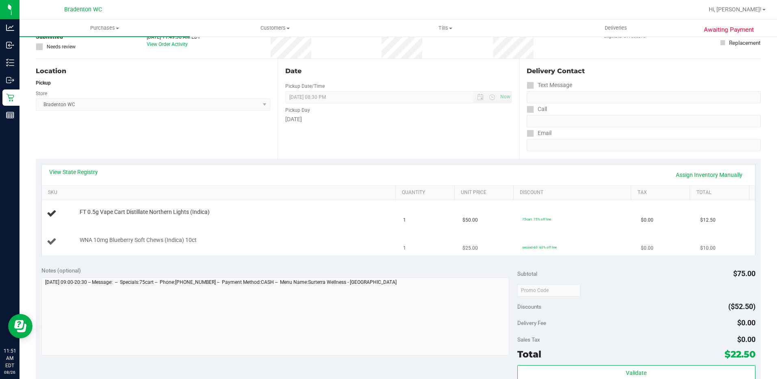
scroll to position [41, 0]
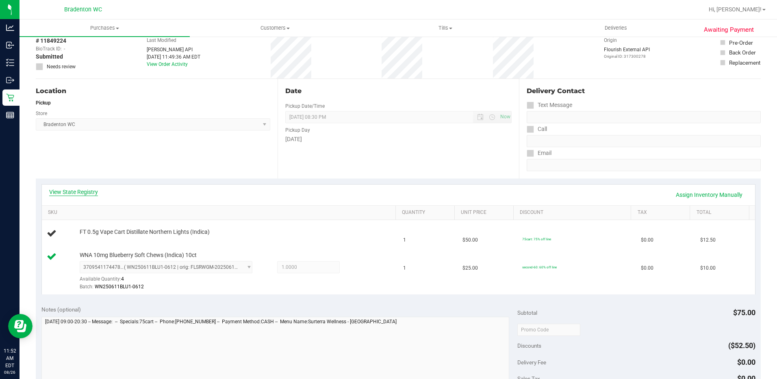
click at [80, 192] on link "View State Registry" at bounding box center [73, 192] width 49 height 8
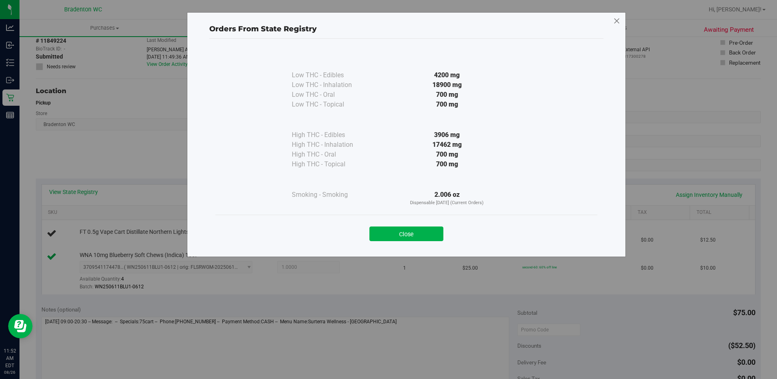
click at [614, 22] on icon at bounding box center [616, 21] width 7 height 13
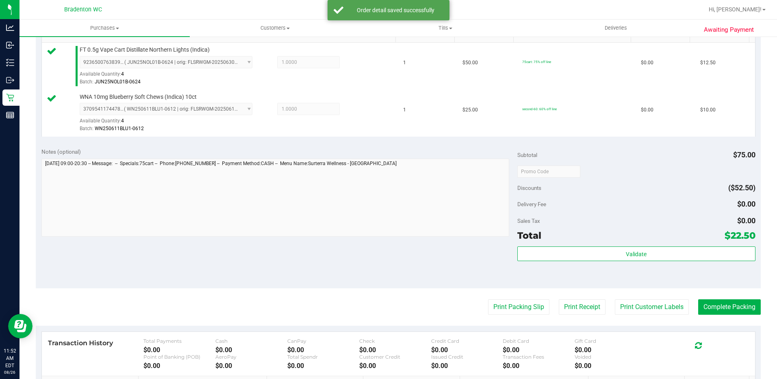
scroll to position [244, 0]
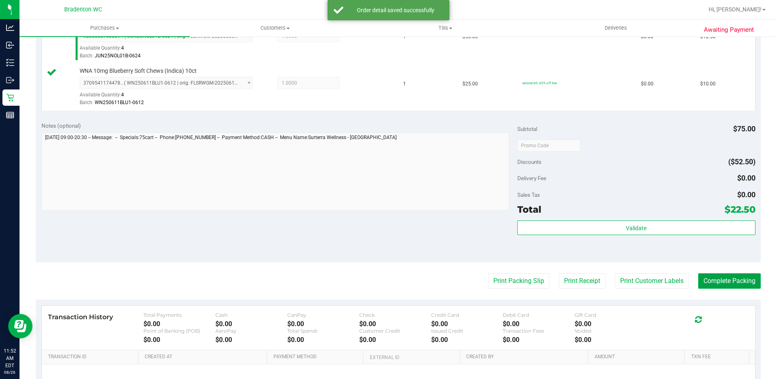
click at [727, 278] on button "Complete Packing" at bounding box center [729, 280] width 63 height 15
click at [692, 273] on button "Complete Packing" at bounding box center [726, 280] width 69 height 15
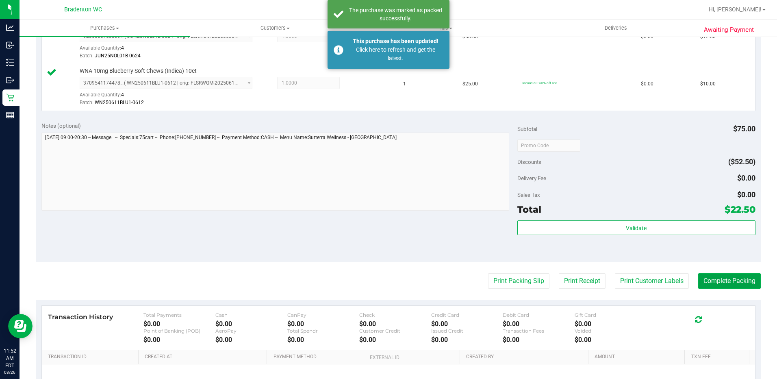
click at [698, 273] on button "Complete Packing" at bounding box center [729, 280] width 63 height 15
click at [692, 273] on button "Complete Packing" at bounding box center [726, 280] width 69 height 15
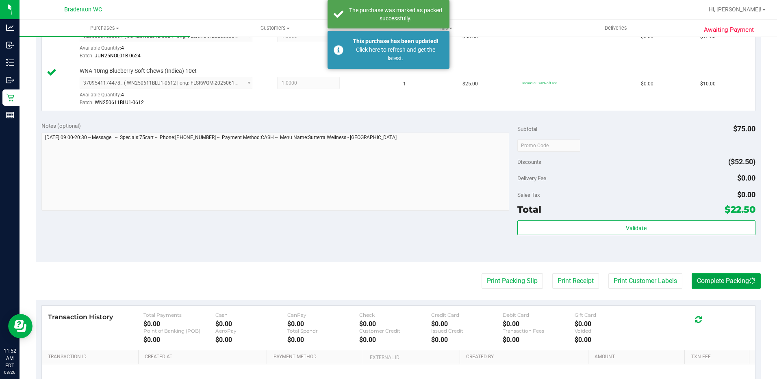
click at [692, 273] on button "Complete Packing" at bounding box center [726, 280] width 69 height 15
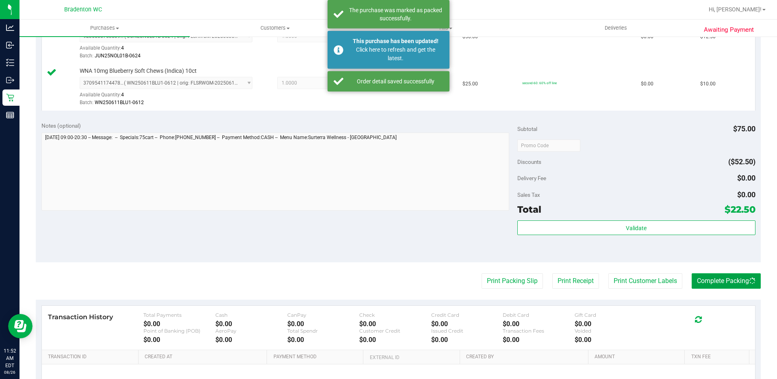
click at [692, 273] on button "Complete Packing" at bounding box center [726, 280] width 69 height 15
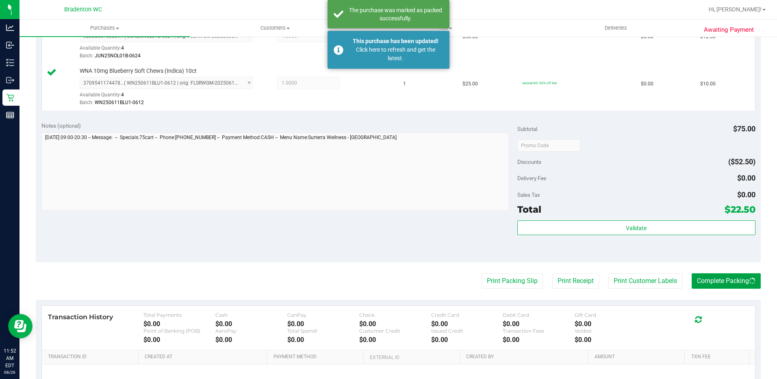
click at [692, 273] on button "Complete Packing" at bounding box center [726, 280] width 69 height 15
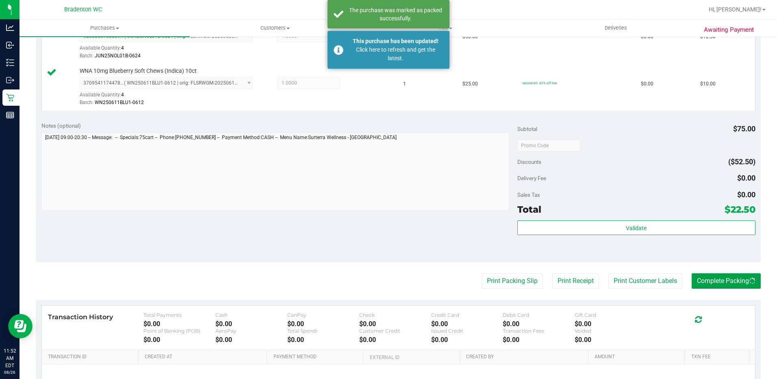
click at [692, 273] on button "Complete Packing" at bounding box center [726, 280] width 69 height 15
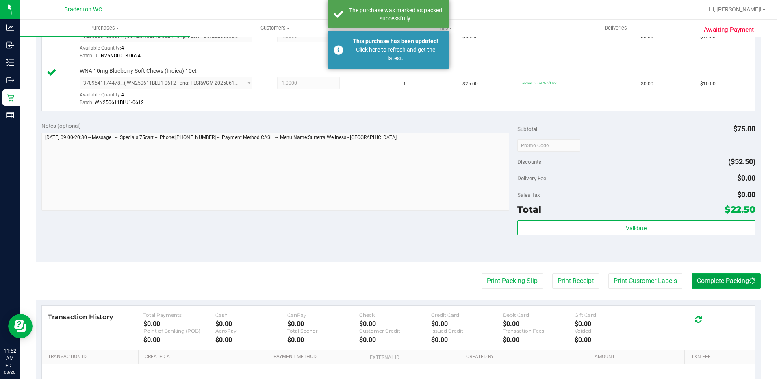
click at [692, 273] on button "Complete Packing" at bounding box center [726, 280] width 69 height 15
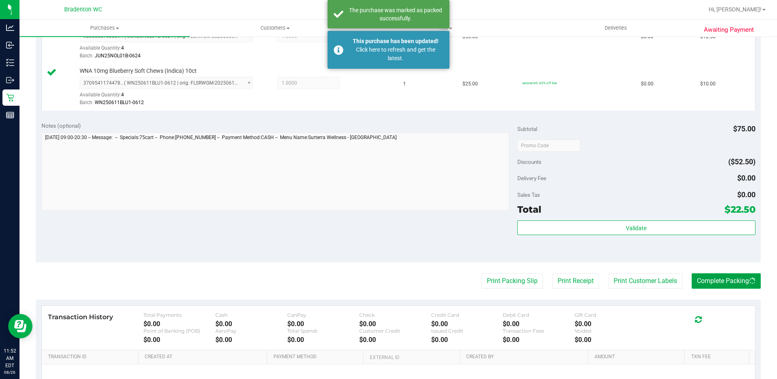
click at [692, 273] on button "Complete Packing" at bounding box center [726, 280] width 69 height 15
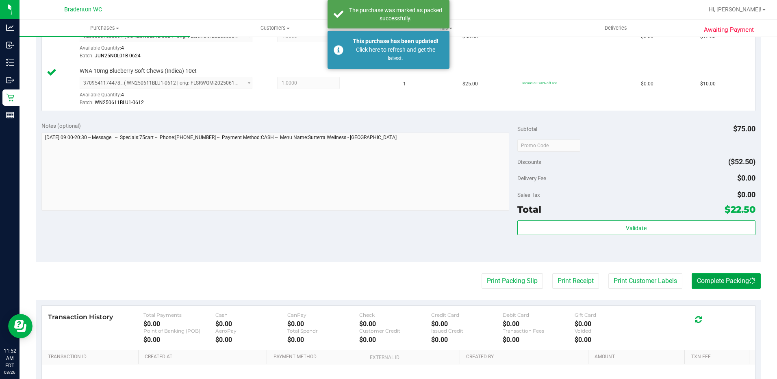
click at [692, 273] on button "Complete Packing" at bounding box center [726, 280] width 69 height 15
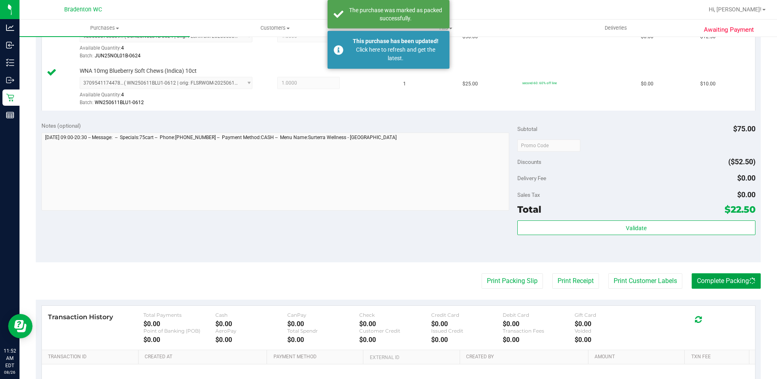
click at [692, 273] on button "Complete Packing" at bounding box center [726, 280] width 69 height 15
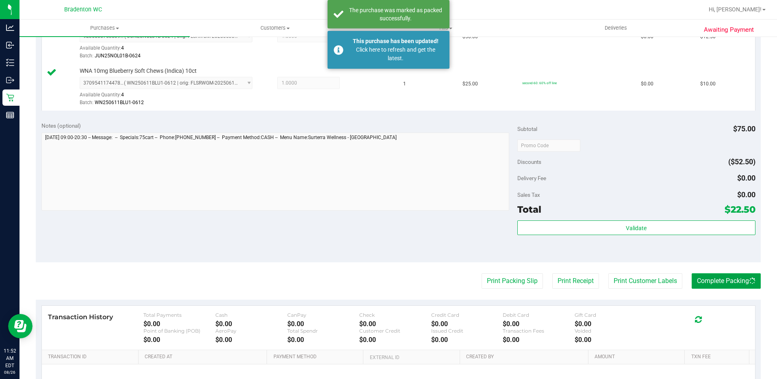
click at [692, 273] on button "Complete Packing" at bounding box center [726, 280] width 69 height 15
